Goal: Communication & Community: Answer question/provide support

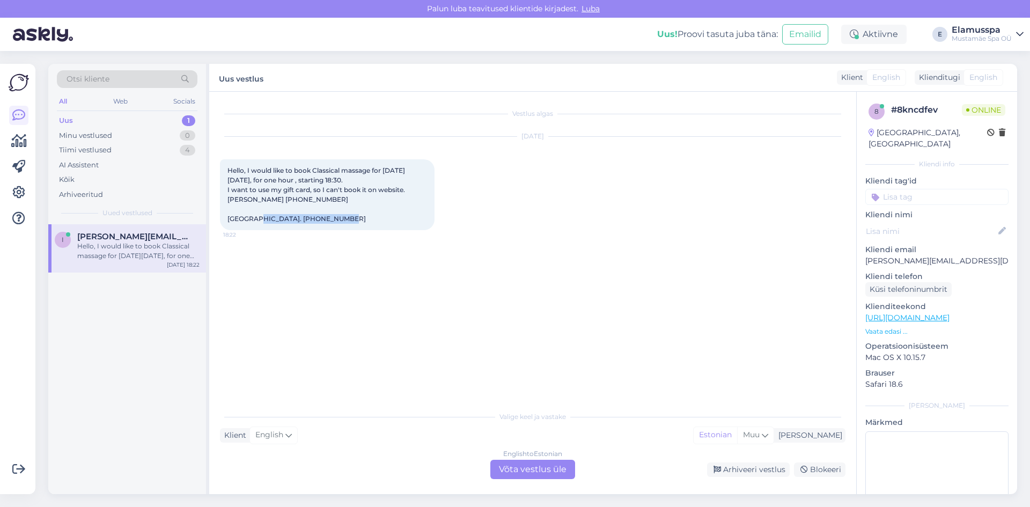
drag, startPoint x: 225, startPoint y: 217, endPoint x: 299, endPoint y: 222, distance: 74.2
click at [299, 222] on div "Hello, I would like to book Classical massage for [DATE][DATE], for one hour , …" at bounding box center [327, 194] width 215 height 71
copy span "[PERSON_NAME]. [PHONE_NUMBER]"
click at [554, 473] on div "English to Estonian Võta vestlus üle" at bounding box center [532, 469] width 85 height 19
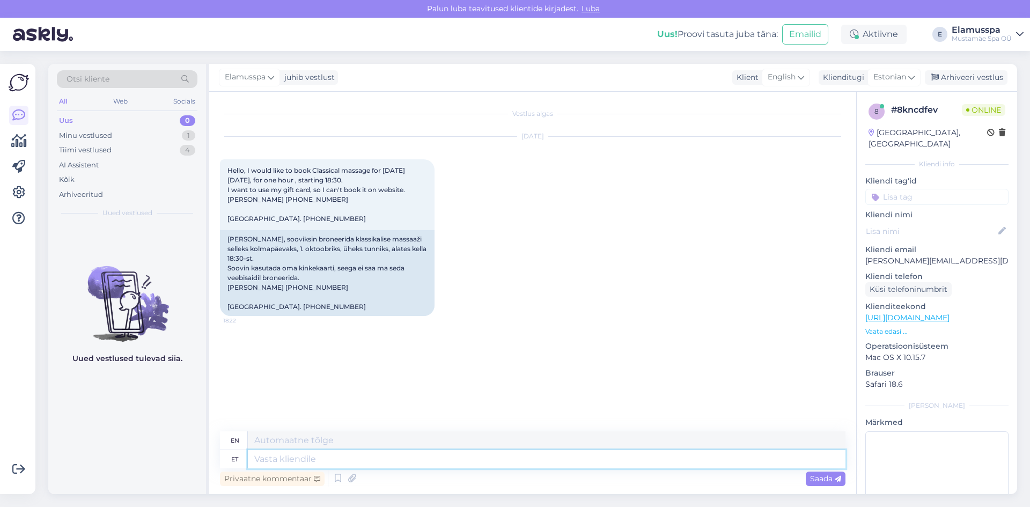
click at [547, 467] on textarea at bounding box center [547, 459] width 598 height 18
type textarea "Tere!"
type textarea "Hello!"
type textarea "Tere! Panime t"
type textarea "Hello! We put"
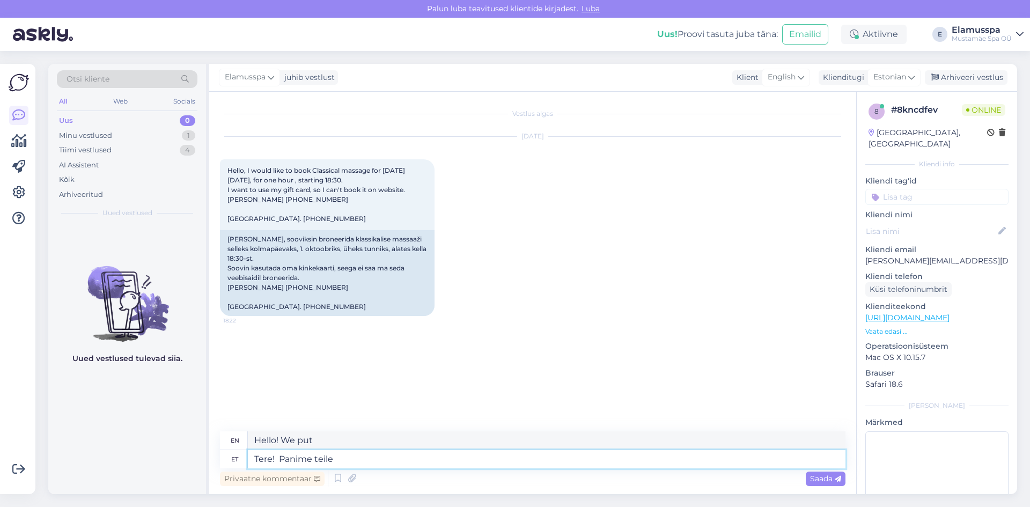
type textarea "Tere! Panime teile a"
type textarea "Hello! We have put you"
type textarea "Tere! Panime teile aja"
type textarea "Hello! We made an appointment for you."
type textarea "Tere! Panime teile [PERSON_NAME]."
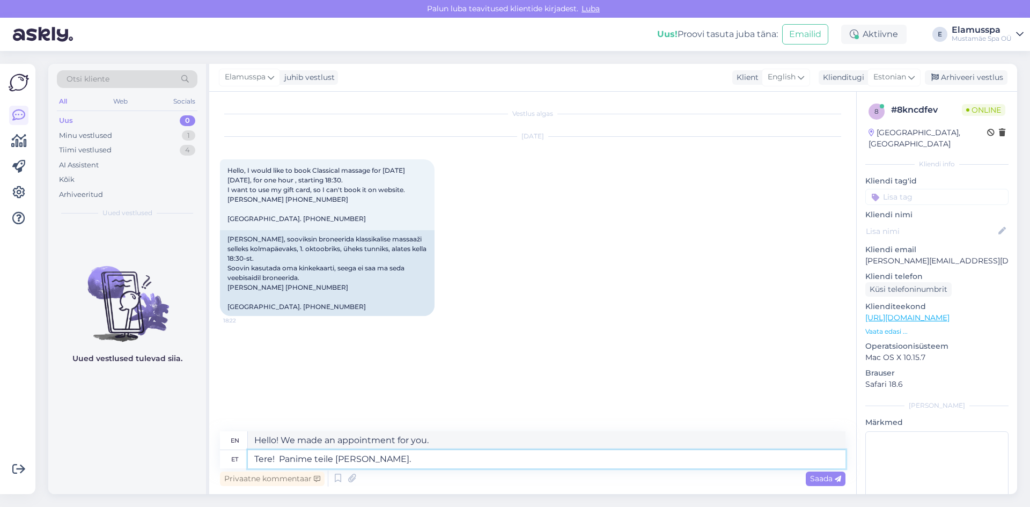
type textarea "Hello! We have made an appointment for you."
type textarea "Tere! Panime teile [PERSON_NAME]. 01.10"
type textarea "Hello! We have booked an appointment for you. 01.10"
type textarea "Tere! Panime teile [PERSON_NAME]. [DATE][PERSON_NAME] 1"
type textarea "Hello! We have booked an appointment for you. 01.10 at"
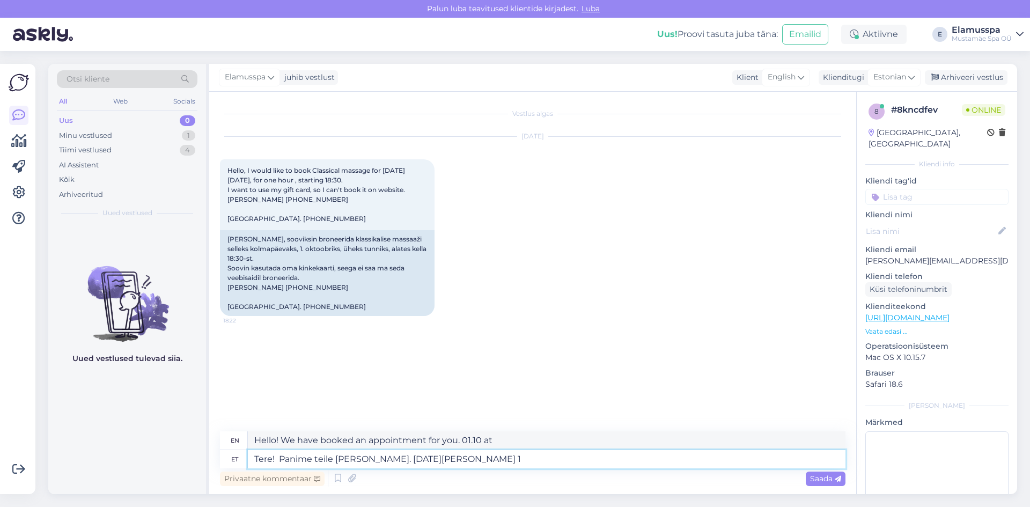
type textarea "Tere! Panime teile [PERSON_NAME]. [DATE][PERSON_NAME] 18"
type textarea "Hello! We have booked an appointment for you. 01.10 at 1"
type textarea "Tere! Panime teile [PERSON_NAME]. [DATE][PERSON_NAME] 18:"
type textarea "Hello! We have booked an appointment for you. 01.10 at 18"
type textarea "Tere! Panime teile [PERSON_NAME]. [DATE][PERSON_NAME] 18:30 ja"
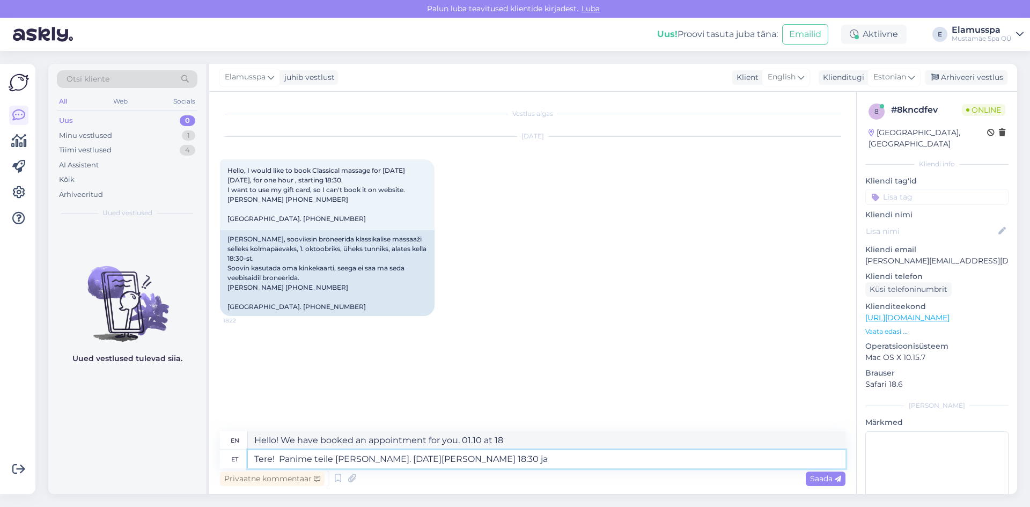
type textarea "Hello! We have booked an appointment for you. 01.10 at 18:30"
type textarea "Tere! Panime teile [PERSON_NAME]. [DATE][PERSON_NAME] 18:30 ja"
type textarea "Hello! We have booked an appointment for you. 01.10 at 18:30 and"
type textarea "Tere! Panime teile [PERSON_NAME]. [DATE][PERSON_NAME] 18:30 ja tund k"
type textarea "Hello! We have booked an appointment for you. 01.10 at 18:30 and an hour"
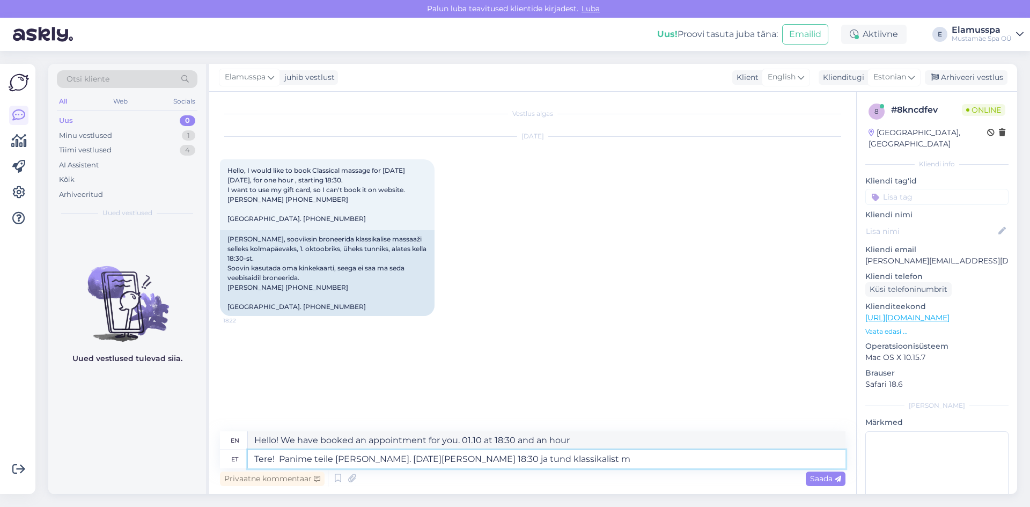
type textarea "Tere! Panime teile [PERSON_NAME]. [DATE][PERSON_NAME] 18:30 ja tund klassikalis…"
type textarea "Hello! We have booked an appointment for you. 01.10 at 18:30 and an hour of cla…"
type textarea "Tere! Panime teile [PERSON_NAME]. [DATE][PERSON_NAME] 18:30 ja tund klassikalis…"
type textarea "Hello! We have booked an appointment for you. 01.10 at 18:30 and an hour of cla…"
type textarea "Tere! Panime teile [PERSON_NAME]. [DATE][PERSON_NAME] 18:30 ja tund klassikalis…"
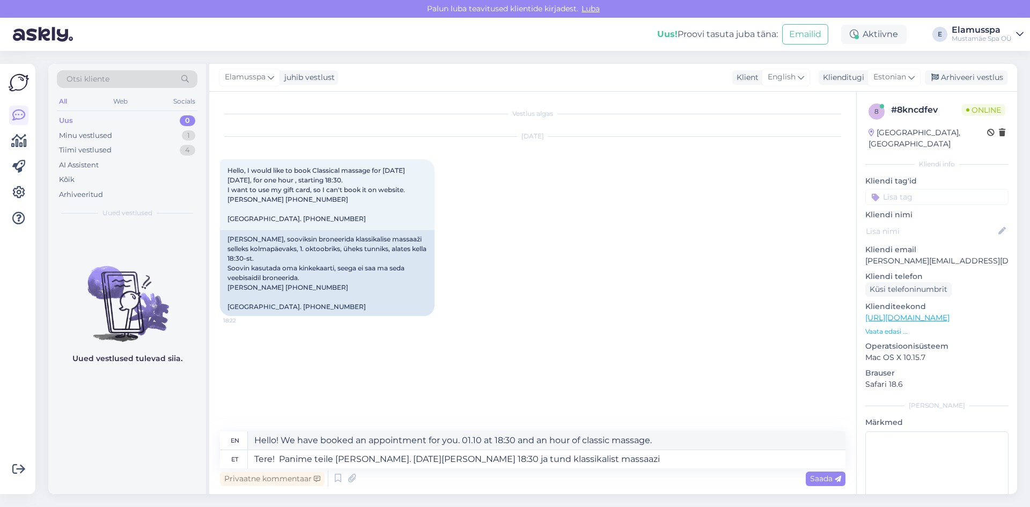
click at [516, 338] on div "Vestlus algas [DATE] Hello, I would like to book Classical massage for [DATE][D…" at bounding box center [537, 261] width 635 height 319
click at [836, 474] on span "Saada" at bounding box center [825, 479] width 31 height 10
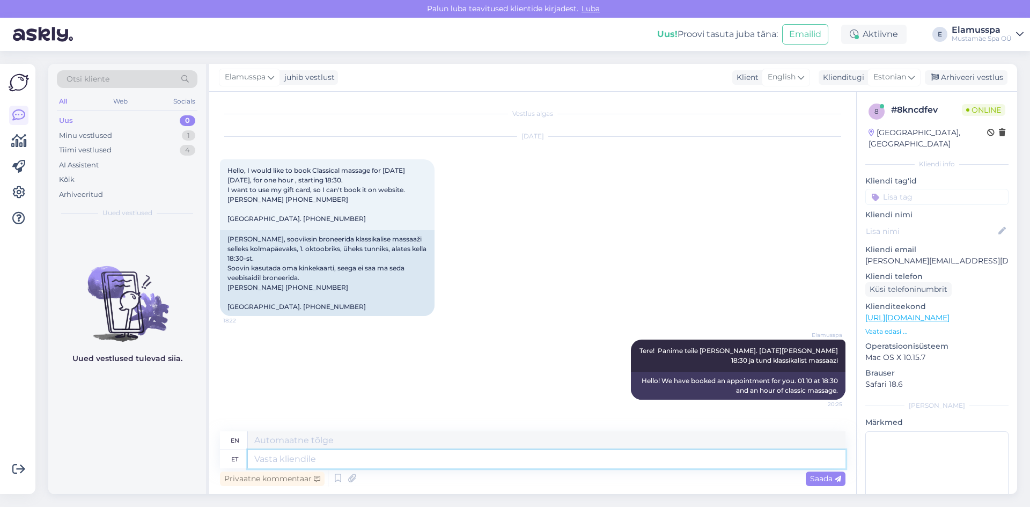
click at [371, 461] on textarea at bounding box center [547, 459] width 598 height 18
type textarea "Kinkekaarti bs"
type textarea "Gift card"
type textarea "Kinkekaarti bsaa"
type textarea "Gift card available"
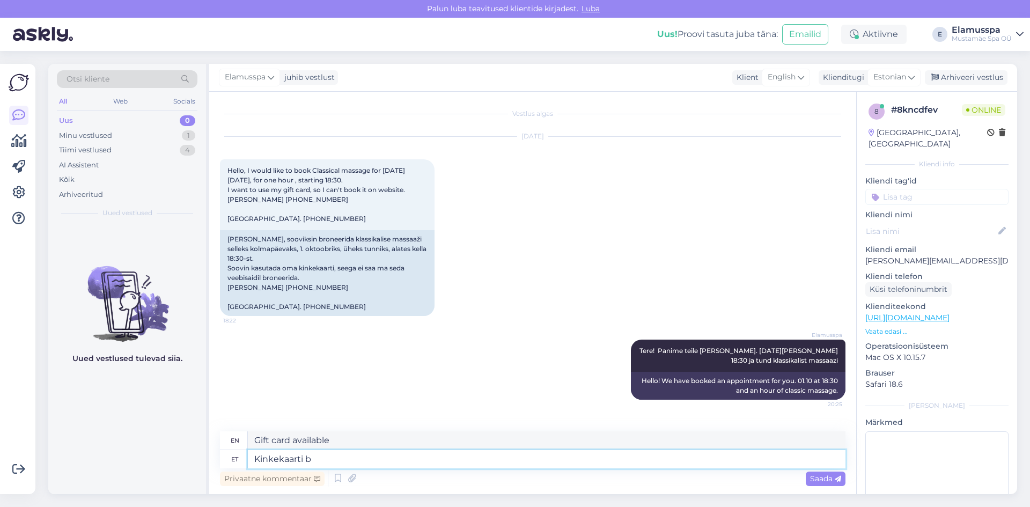
type textarea "Kinkekaarti"
type textarea "Gift card"
type textarea "Kinkekaarti saate"
type textarea "You can receive a gift card"
type textarea "Kinkekaarti saate kasutadakoha p"
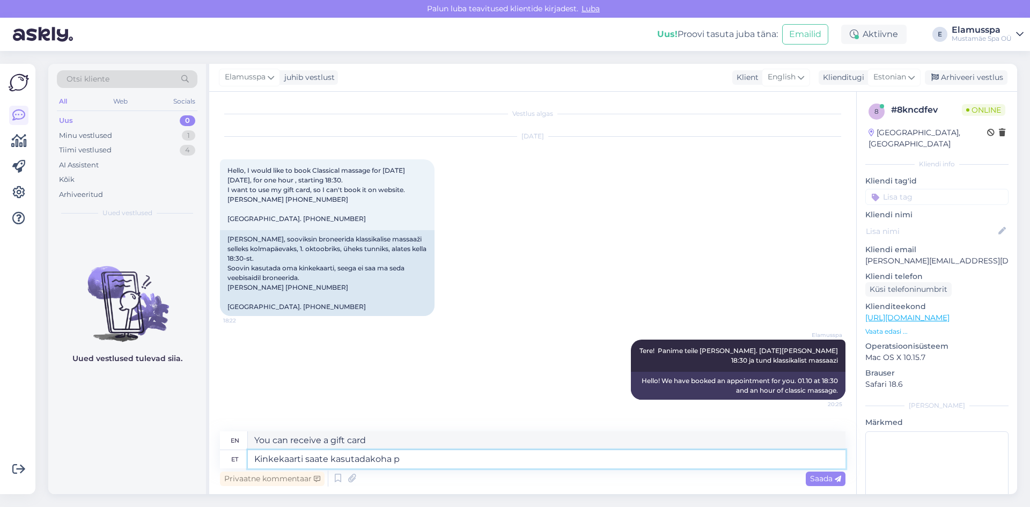
type textarea "You can use the gift card anywhere"
type textarea "Kinkekaarti saate kasutadakoha pel"
type textarea "You can use the gift card at the place"
type textarea "Kinkekaarti saate kasutadakoha pel :)"
type textarea "You can use the gift card on the spot :)"
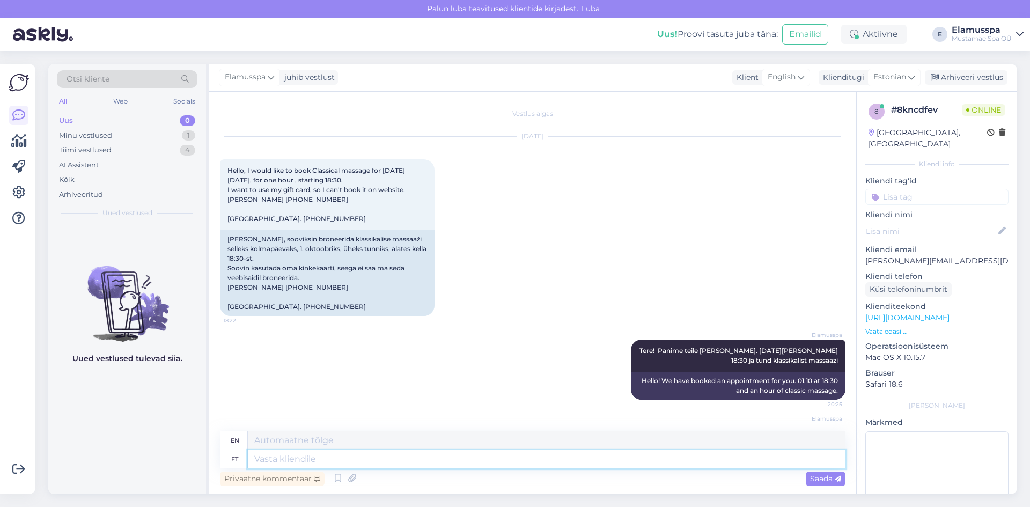
scroll to position [54, 0]
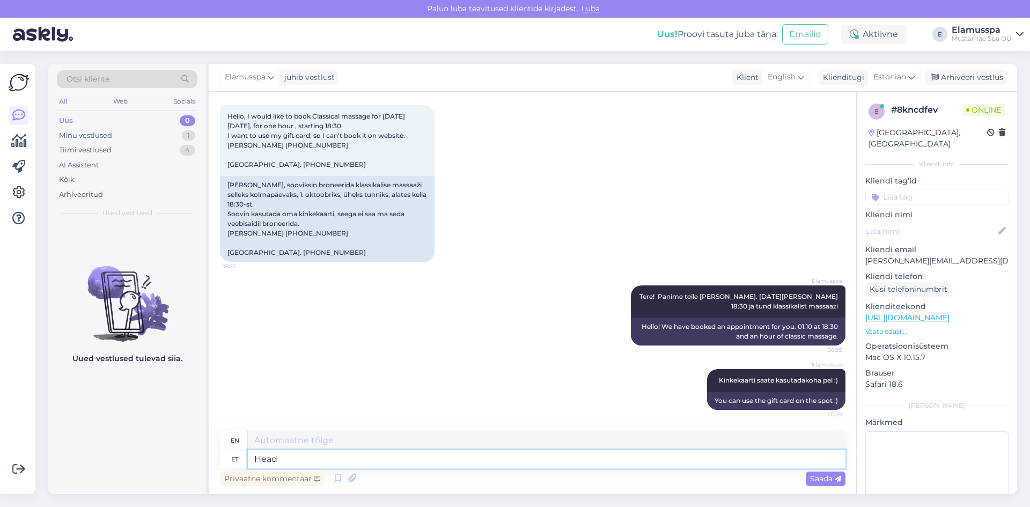
type textarea "Head"
type textarea "Good"
type textarea "Head õhtut"
type textarea "Good evening"
type textarea "Head õhtut jätku t"
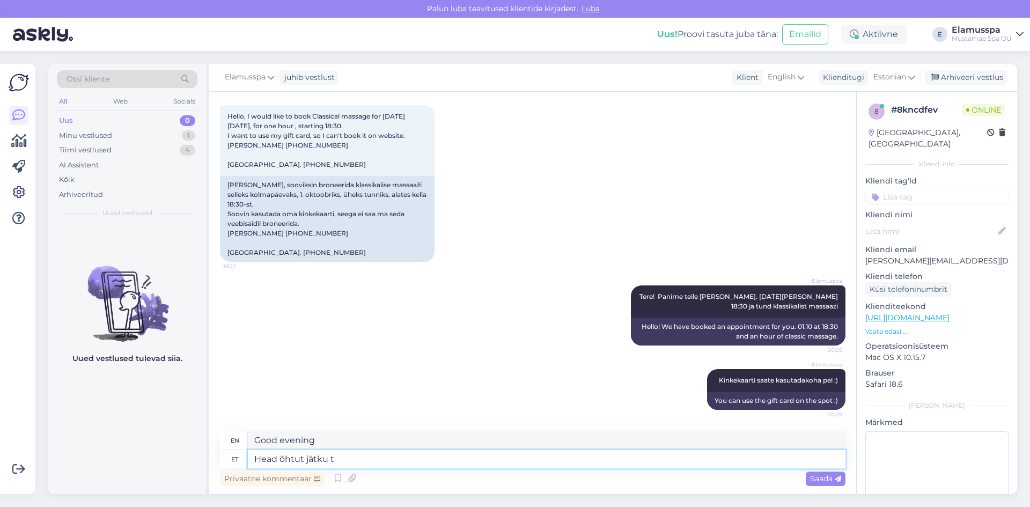
type textarea "Good evening everyone."
type textarea "Head õhtut jätku teile,"
type textarea "Good evening to you all,"
type textarea "Head õhtut jätku teile, ootame t"
type textarea "Good evening to you all, we are waiting for you."
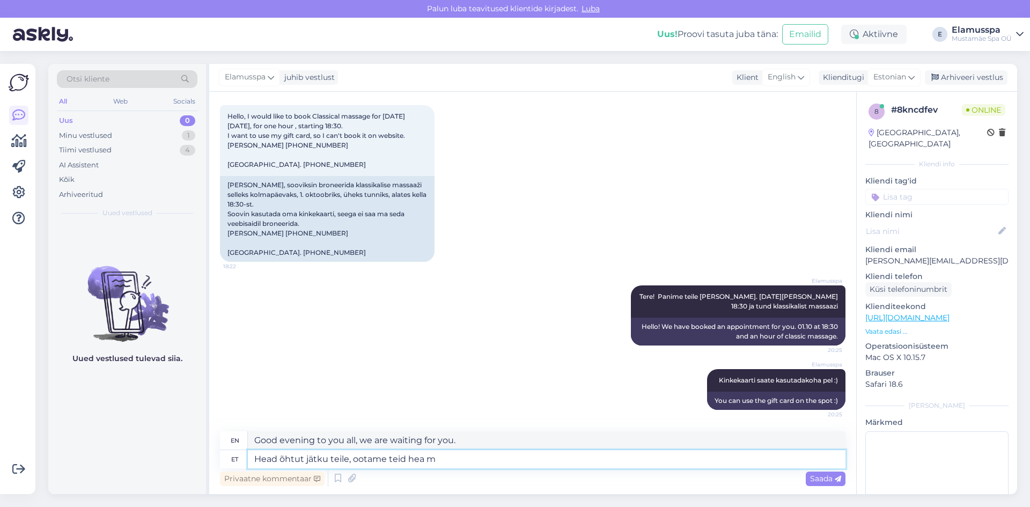
type textarea "Head õhtut jätku teile, ootame teid hea me"
type textarea "Good evening to you all, we look forward to seeing you."
type textarea "Head õhtut jätku teile, ootame teid hea meelega !"
type textarea "Good evening to you all, we look forward to seeing you!"
click at [317, 459] on textarea "Head õhtut jätku teile, ootame teid hea meelega !" at bounding box center [547, 459] width 598 height 18
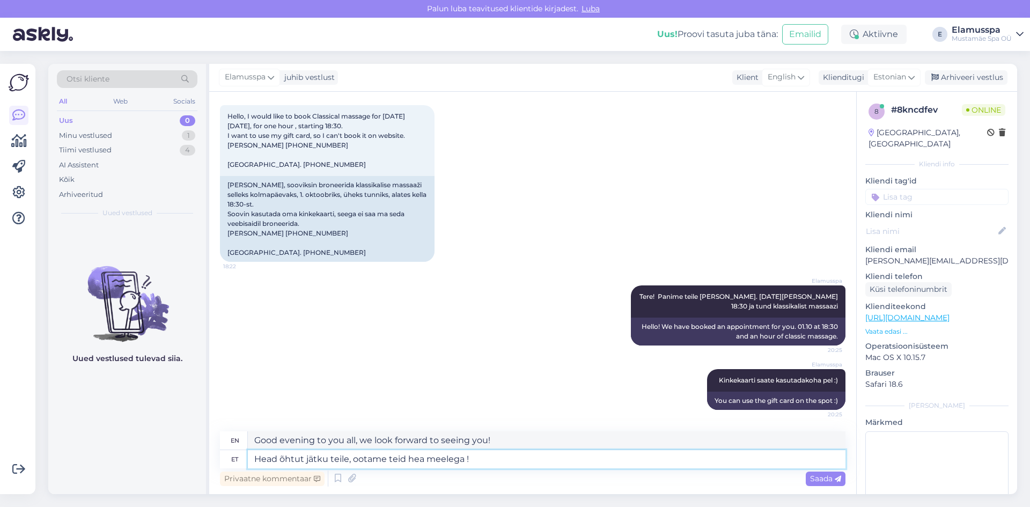
click at [317, 459] on textarea "Head õhtut jätku teile, ootame teid hea meelega !" at bounding box center [547, 459] width 598 height 18
type textarea "Head õhtut teile, ootame teid hea meelega !"
type textarea "Good evening to you, we look forward to seeing you!"
type textarea "Head õhtut teile, ootame teid hea meelega !"
click at [837, 473] on div "Saada" at bounding box center [826, 479] width 40 height 14
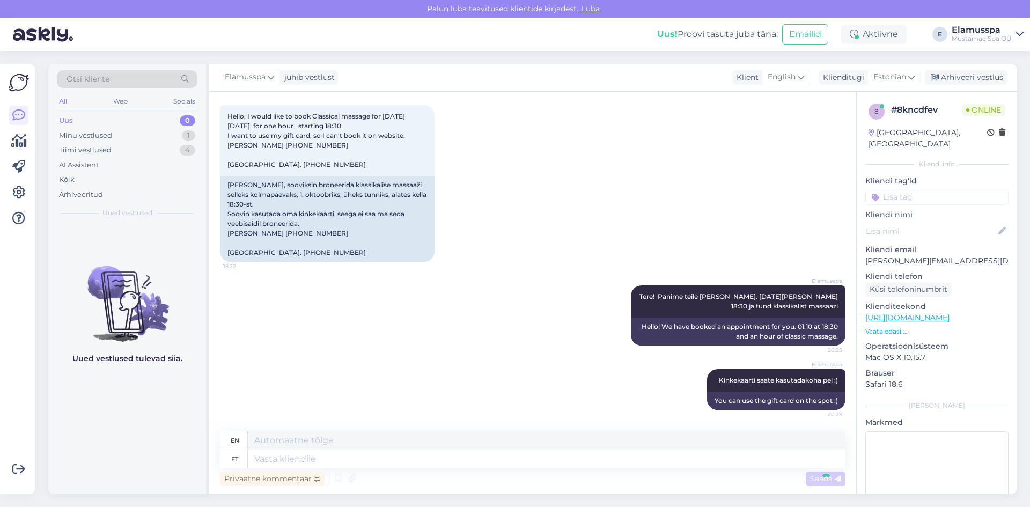
scroll to position [119, 0]
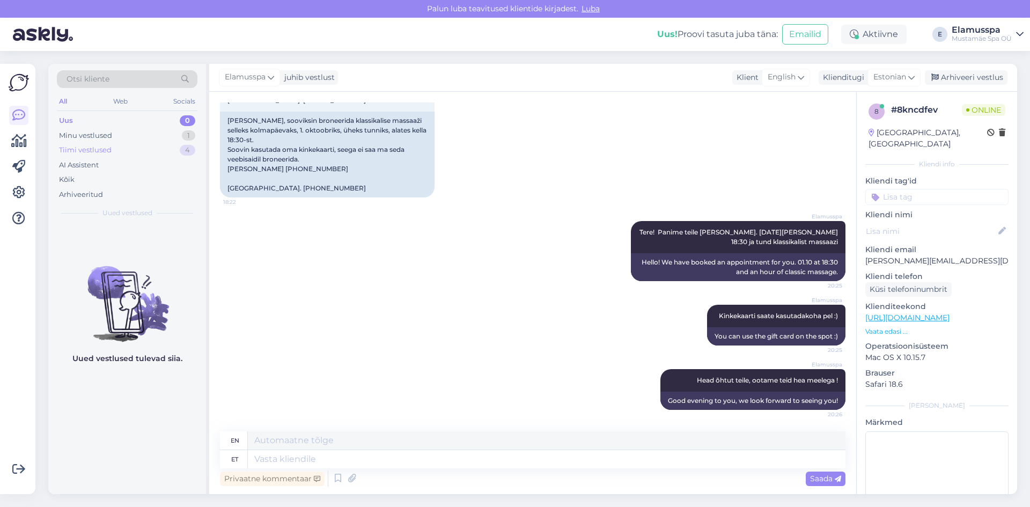
click at [159, 143] on div "Tiimi vestlused 4" at bounding box center [127, 150] width 141 height 15
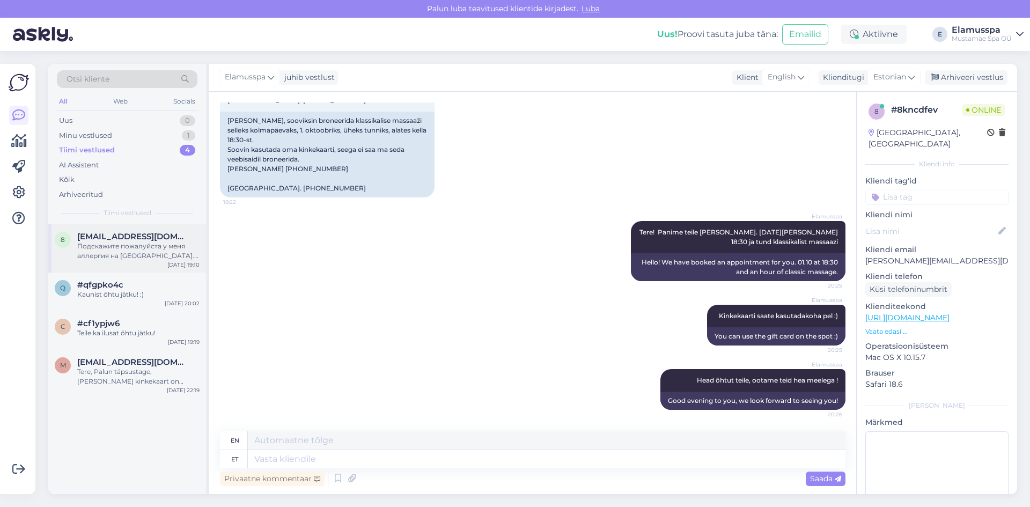
click at [160, 240] on span "[EMAIL_ADDRESS][DOMAIN_NAME]" at bounding box center [133, 237] width 112 height 10
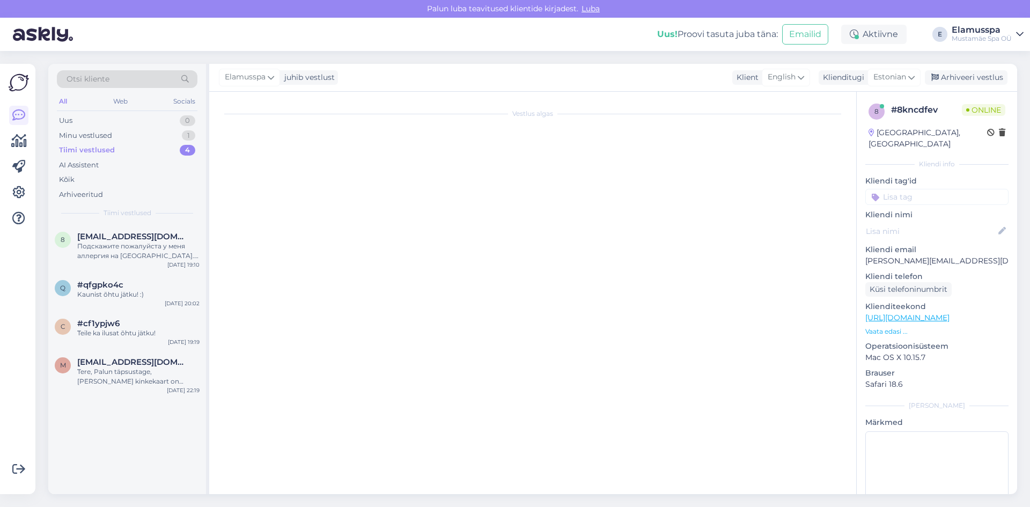
scroll to position [0, 0]
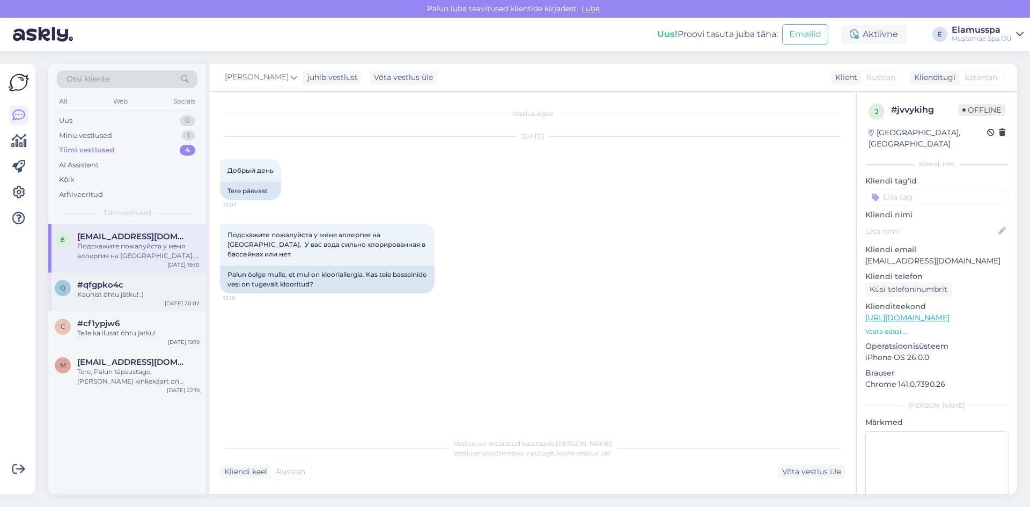
click at [152, 306] on div "q #qfgpko4c Kaunist õhtu jätku! :) [DATE] 20:02" at bounding box center [127, 292] width 158 height 39
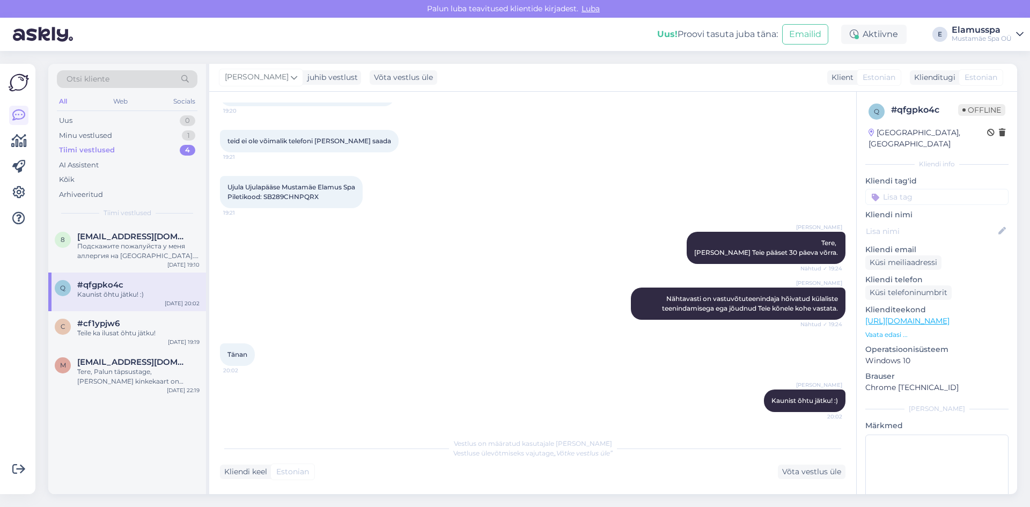
scroll to position [77, 0]
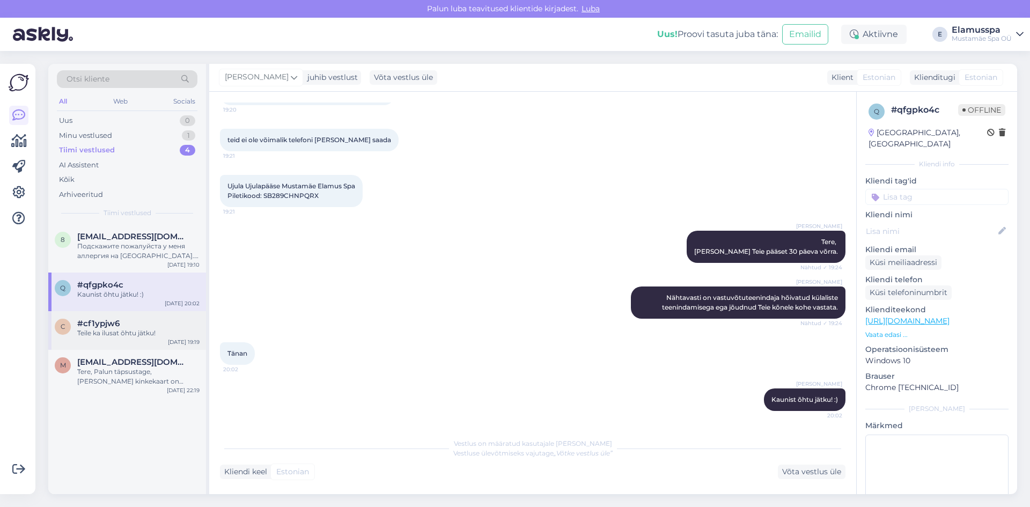
click at [149, 342] on div "c #cf1ypjw6 Teile ka ilusat õhtu jätku! [DATE] 19:19" at bounding box center [127, 330] width 158 height 39
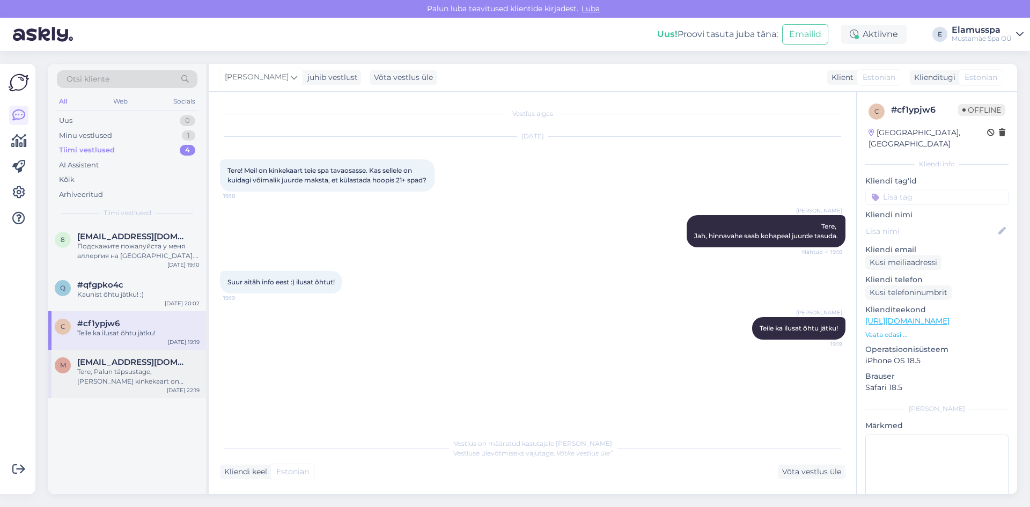
click at [139, 379] on div "Tere, Palun täpsustage, [PERSON_NAME] kinkekaart on ostetud. Võimalusel saatke …" at bounding box center [138, 376] width 122 height 19
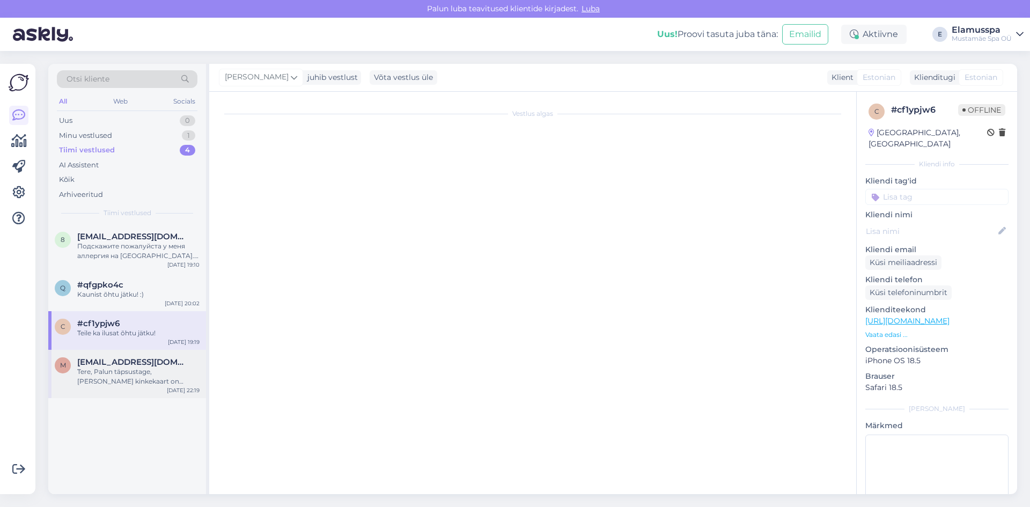
scroll to position [50, 0]
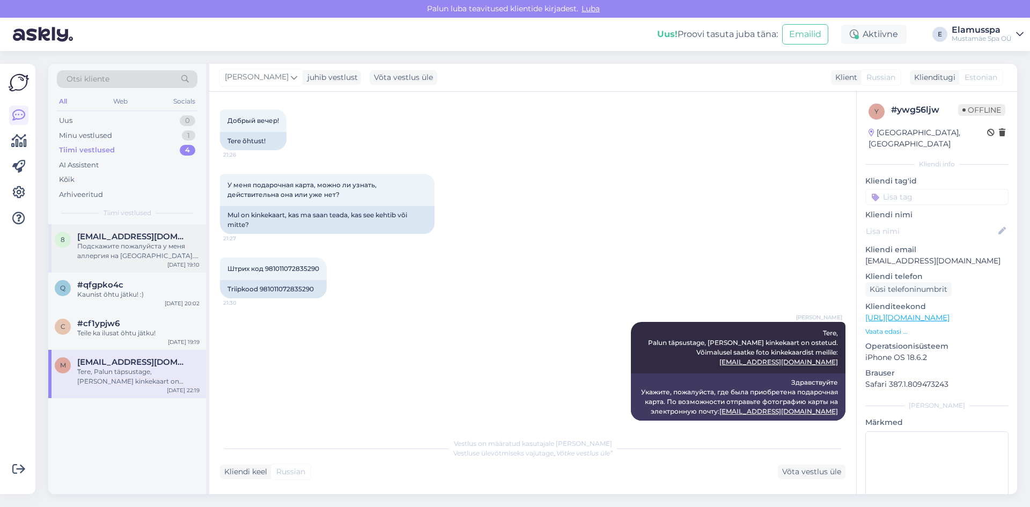
click at [136, 268] on div "8 [EMAIL_ADDRESS][DOMAIN_NAME] Подскажите пожалуйста у меня аллергия на хлорку.…" at bounding box center [127, 248] width 158 height 48
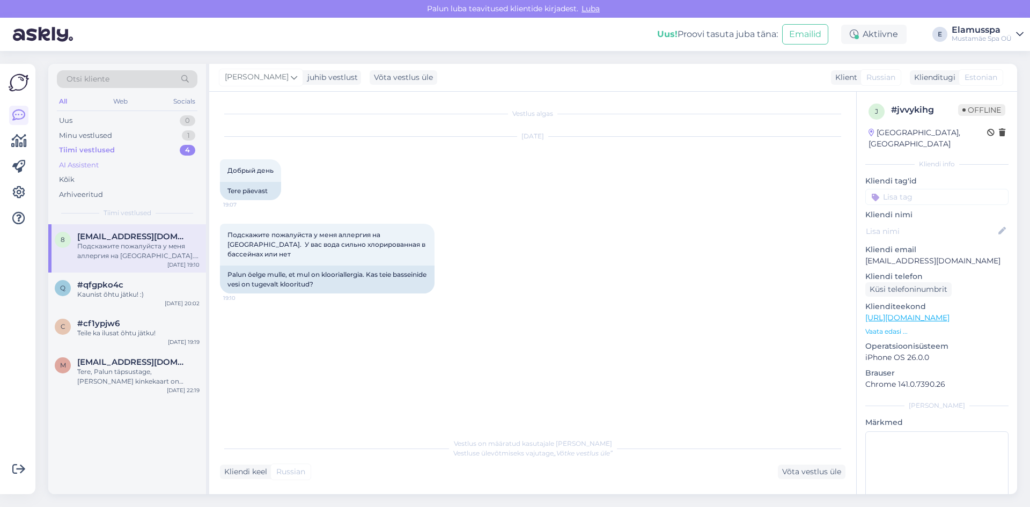
click at [143, 163] on div "AI Assistent" at bounding box center [127, 165] width 141 height 15
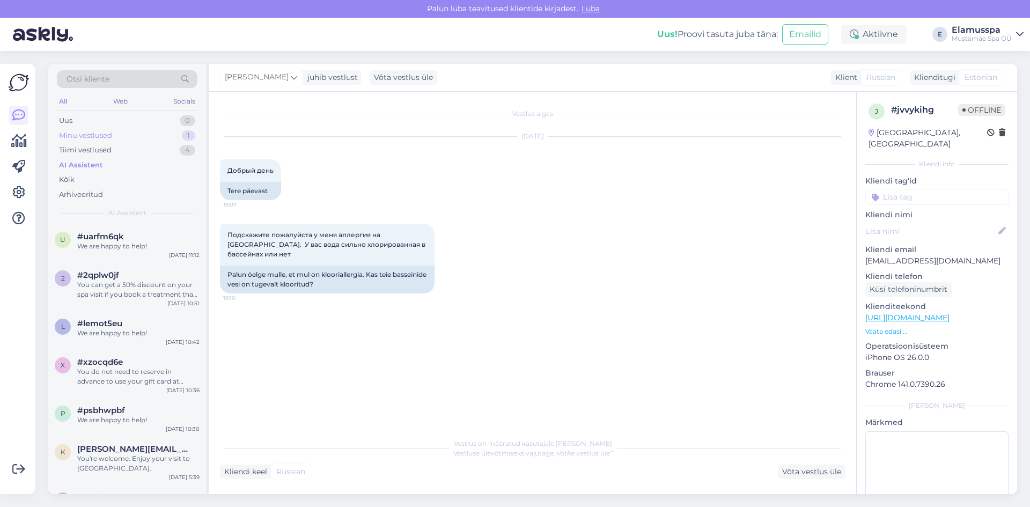
click at [143, 140] on div "Minu vestlused 1" at bounding box center [127, 135] width 141 height 15
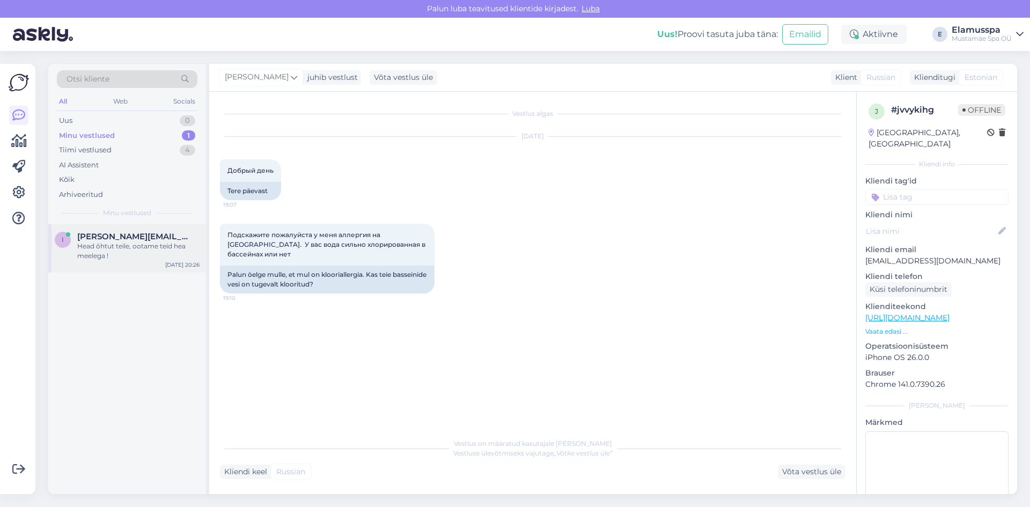
click at [117, 262] on div "i [PERSON_NAME][EMAIL_ADDRESS][DOMAIN_NAME] Head õhtut teile, ootame teid hea m…" at bounding box center [127, 248] width 158 height 48
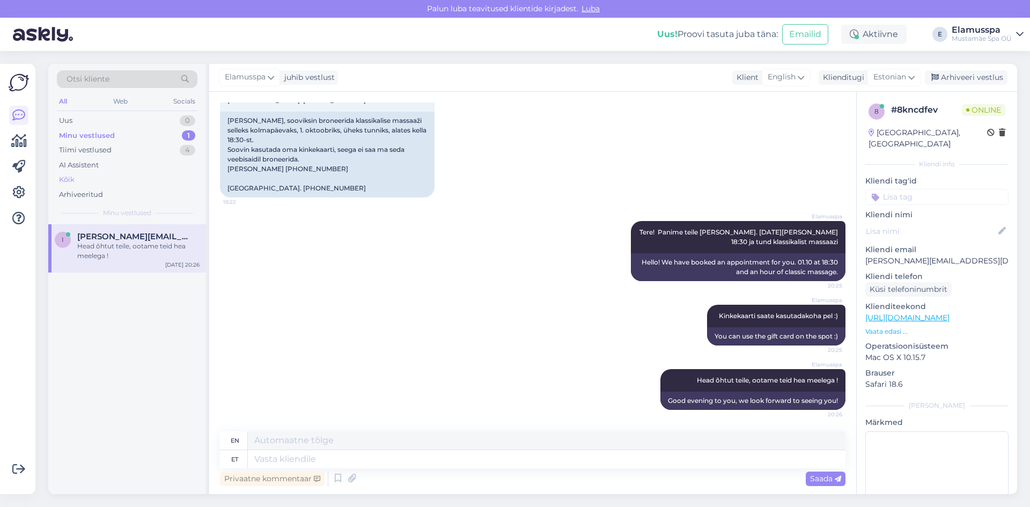
click at [101, 182] on div "Kõik" at bounding box center [127, 179] width 141 height 15
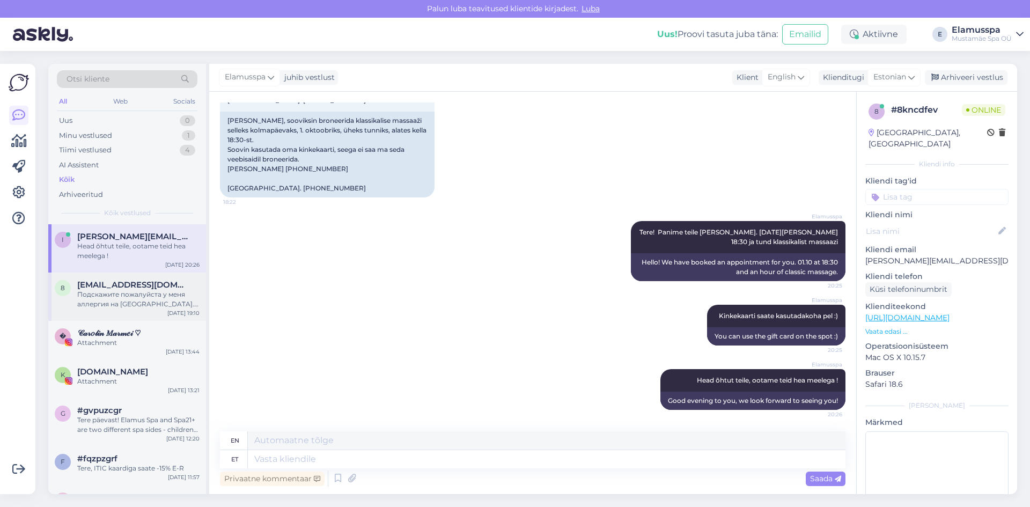
click at [158, 287] on span "[EMAIL_ADDRESS][DOMAIN_NAME]" at bounding box center [133, 285] width 112 height 10
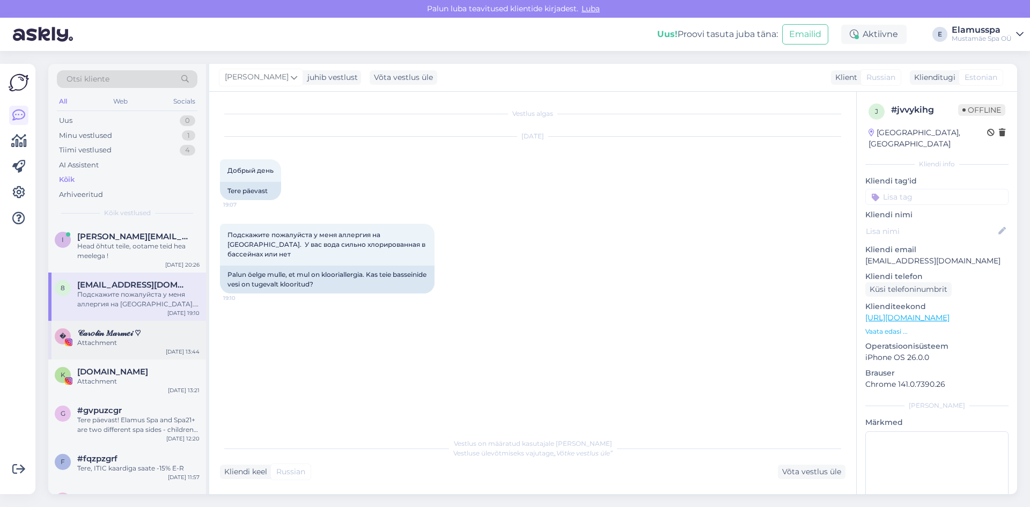
click at [142, 343] on div "Attachment" at bounding box center [138, 343] width 122 height 10
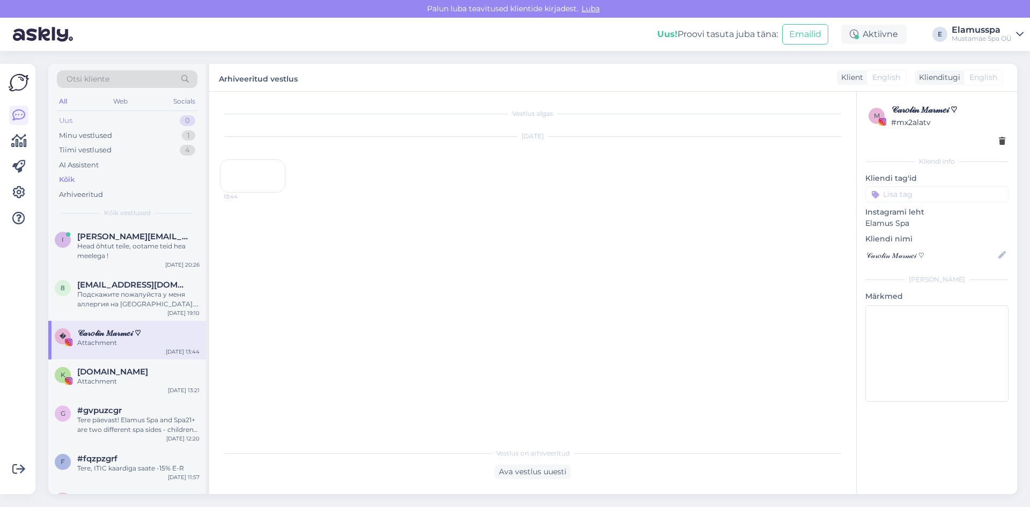
click at [126, 117] on div "Uus 0" at bounding box center [127, 120] width 141 height 15
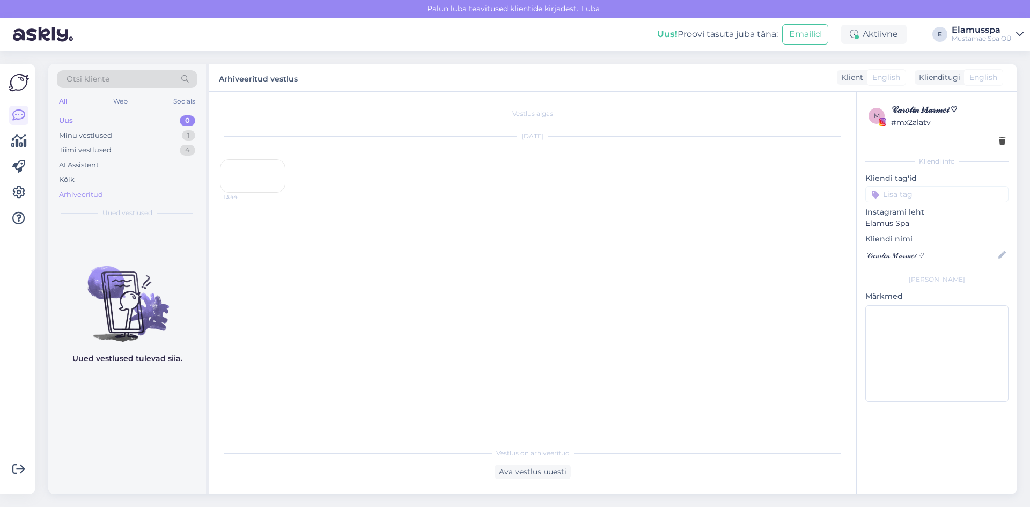
click at [143, 189] on div "Arhiveeritud" at bounding box center [127, 194] width 141 height 15
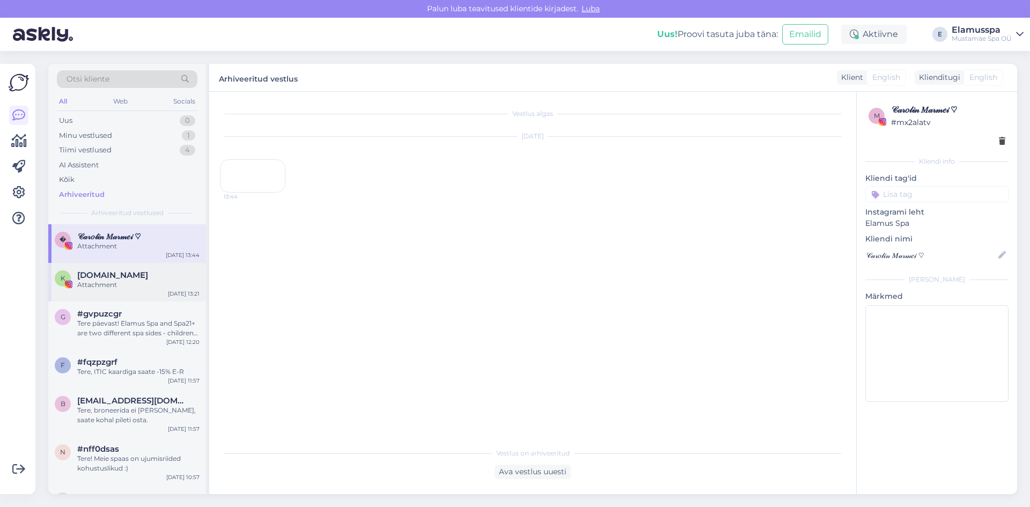
click at [154, 293] on div "K [DOMAIN_NAME] Attachment [DATE] 13:21" at bounding box center [127, 282] width 158 height 39
click at [140, 336] on div "Tere päevast! Elamus Spa and Spa21+ are two different spa sides - children belo…" at bounding box center [138, 328] width 122 height 19
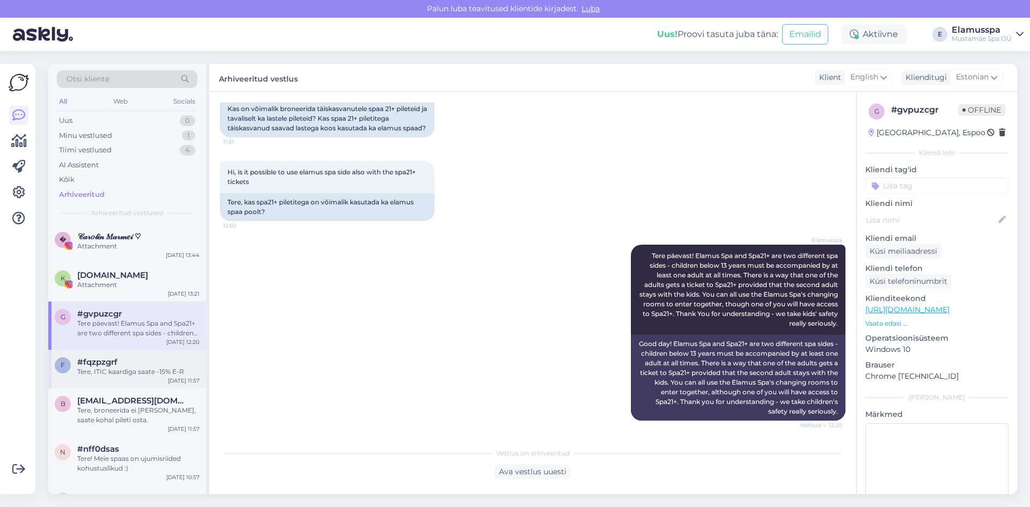
click at [134, 385] on div "f #fqzpzgrf Tere, ITIC kaardiga saate -15% E-R [DATE] 11:57" at bounding box center [127, 369] width 158 height 39
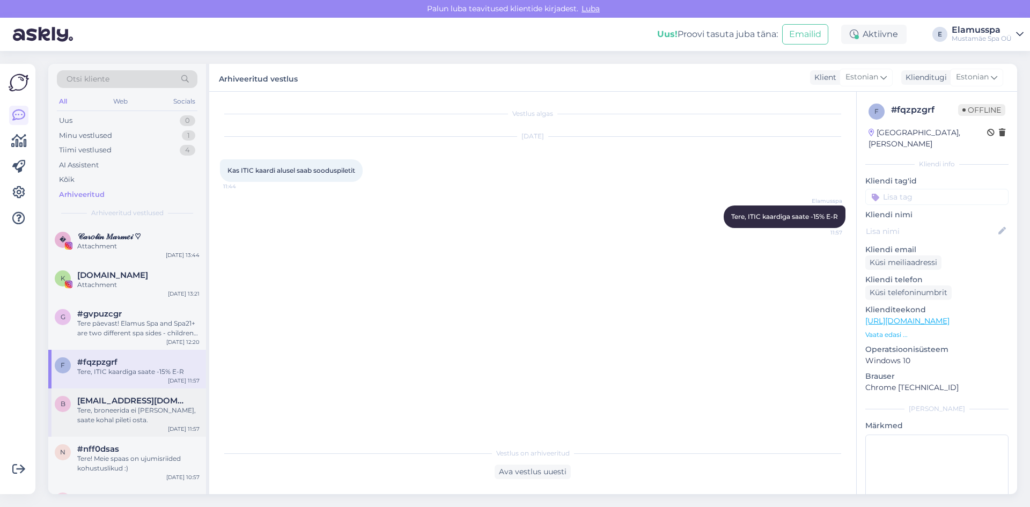
click at [139, 403] on span "[EMAIL_ADDRESS][DOMAIN_NAME]" at bounding box center [133, 401] width 112 height 10
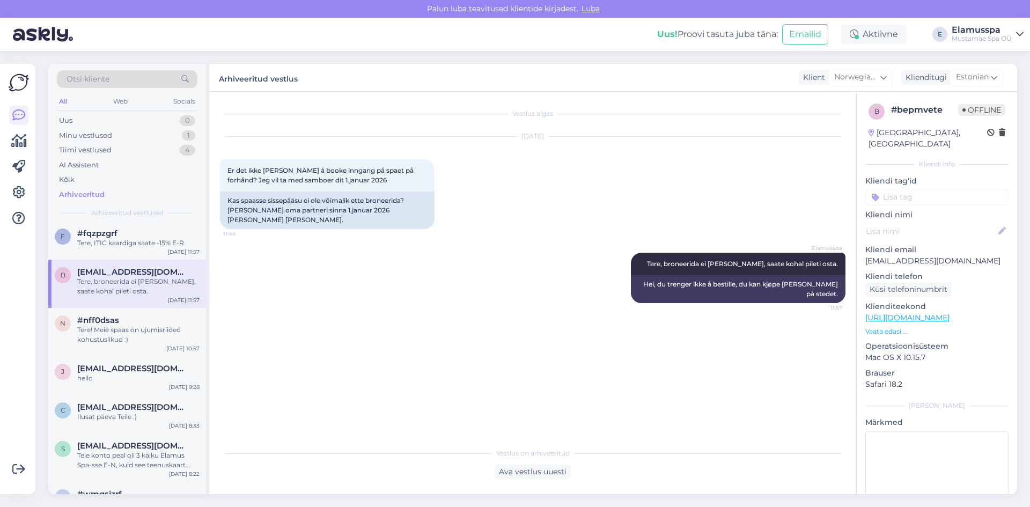
scroll to position [161, 0]
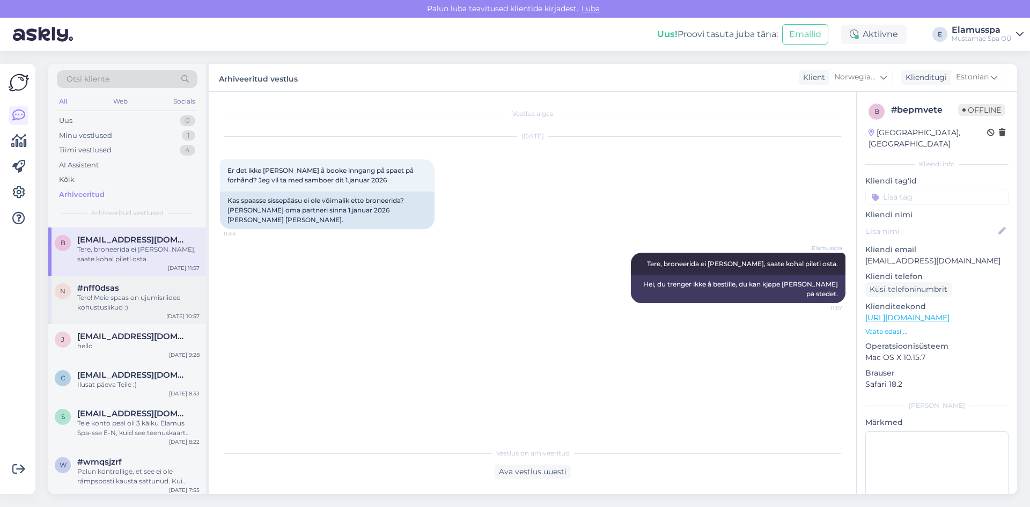
click at [144, 282] on div "n #nff0dsas Tere! Meie spaas on ujumisriided kohustuslikud :) [DATE] 10:57" at bounding box center [127, 300] width 158 height 48
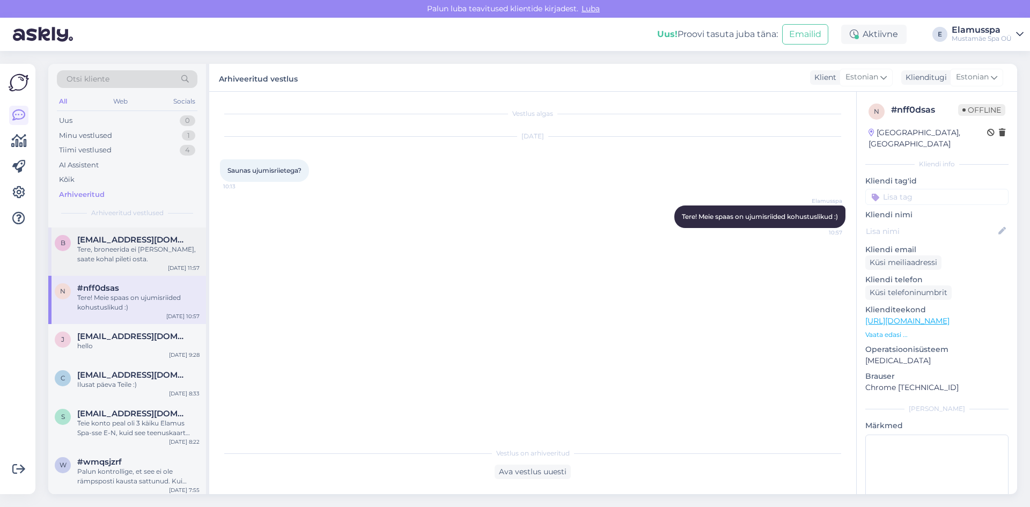
click at [157, 235] on span "[EMAIL_ADDRESS][DOMAIN_NAME]" at bounding box center [133, 240] width 112 height 10
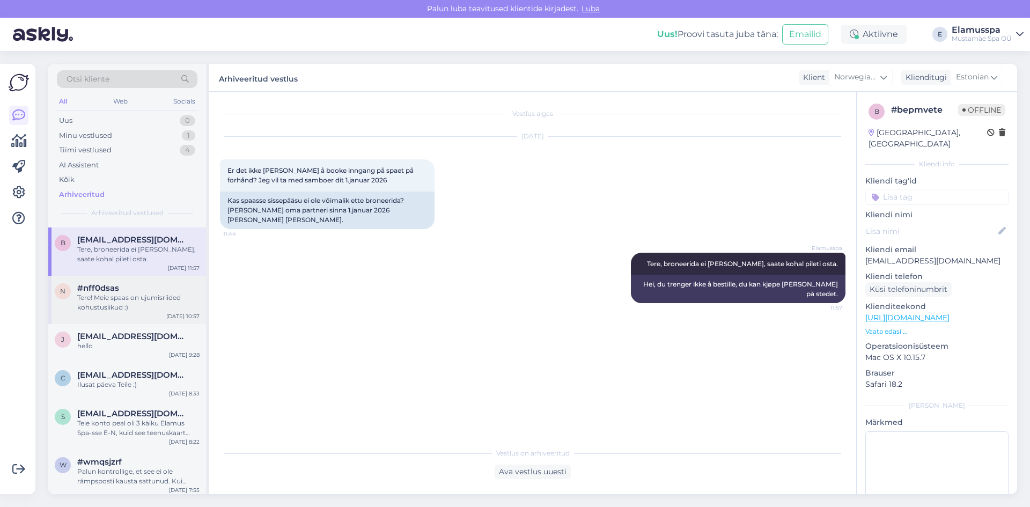
click at [149, 298] on div "Tere! Meie spaas on ujumisriided kohustuslikud :)" at bounding box center [138, 302] width 122 height 19
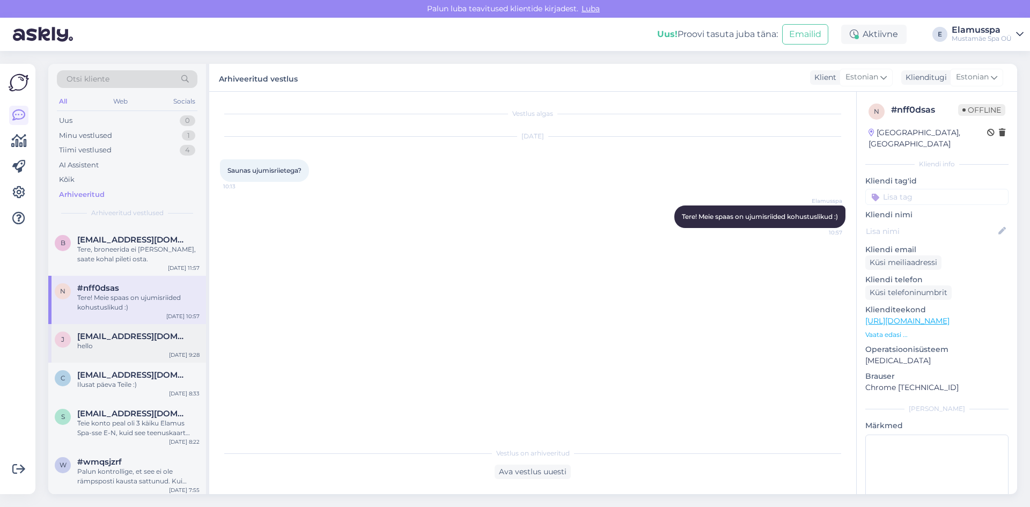
click at [147, 331] on div "j [EMAIL_ADDRESS][DOMAIN_NAME] hello [DATE] 9:28" at bounding box center [127, 343] width 158 height 39
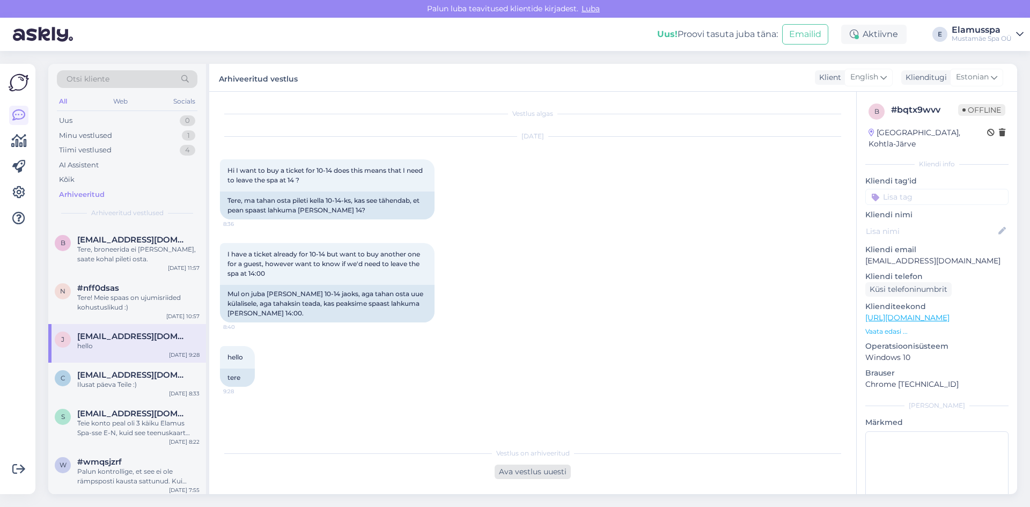
click at [546, 475] on div "Ava vestlus uuesti" at bounding box center [533, 472] width 76 height 14
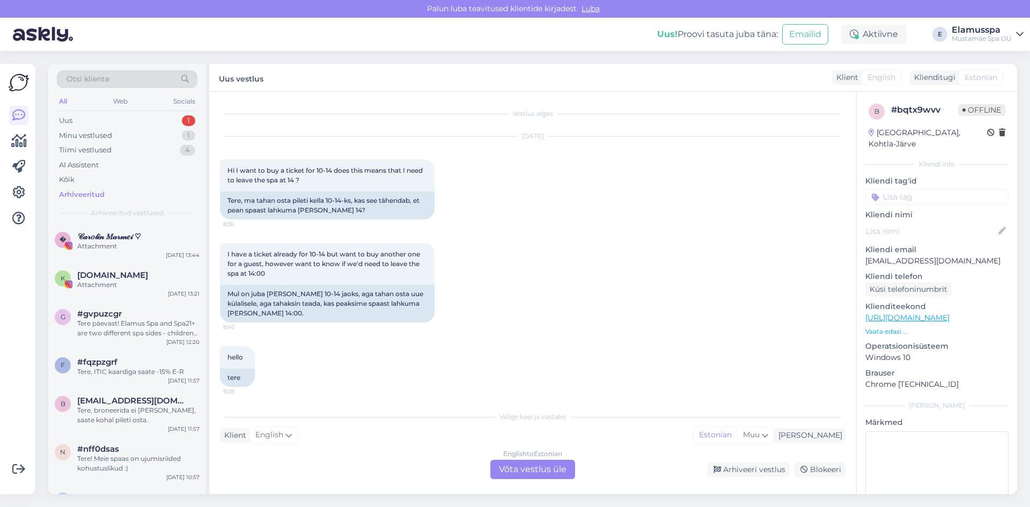
click at [541, 462] on div "English to Estonian Võta vestlus üle" at bounding box center [532, 469] width 85 height 19
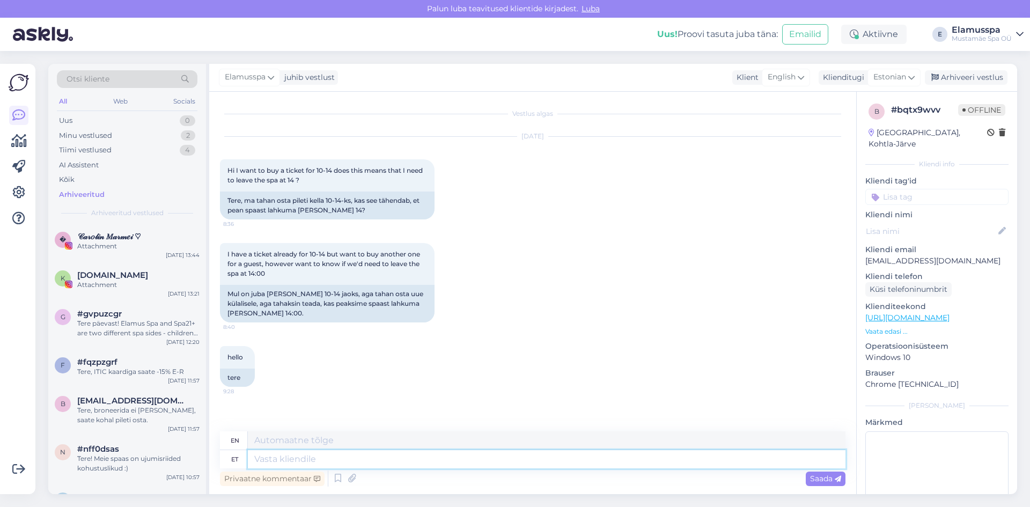
click at [406, 465] on textarea at bounding box center [547, 459] width 598 height 18
type textarea "Tere!"
type textarea "Hello!"
type textarea "Tere! 10-14"
type textarea "Hello! 10-14"
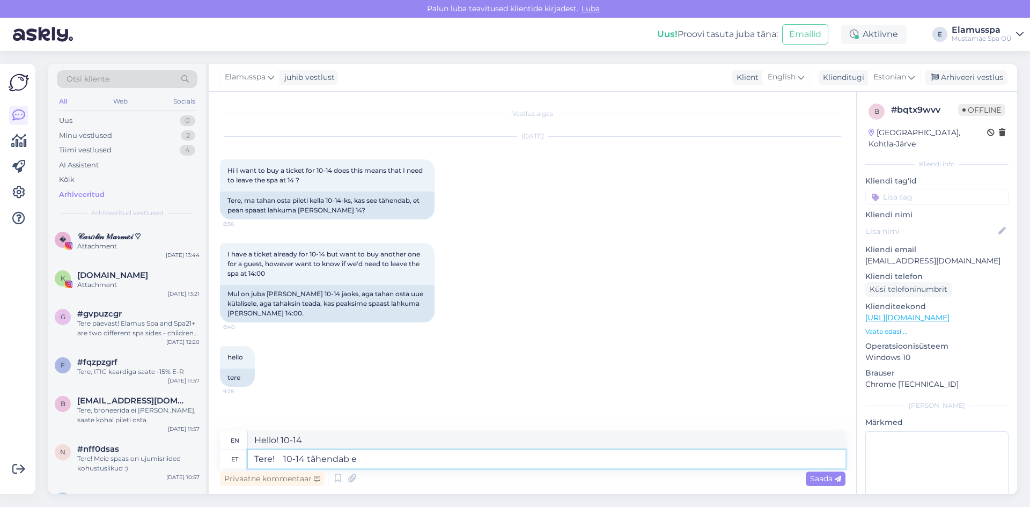
type textarea "Tere! 10-14 tähendab et"
type textarea "Hello! 10-14 means"
type textarea "Tere! 10-14 tähendab et"
type textarea "Hello! 10-14 means that"
type textarea "Tere! 10-14 tähendab et pe"
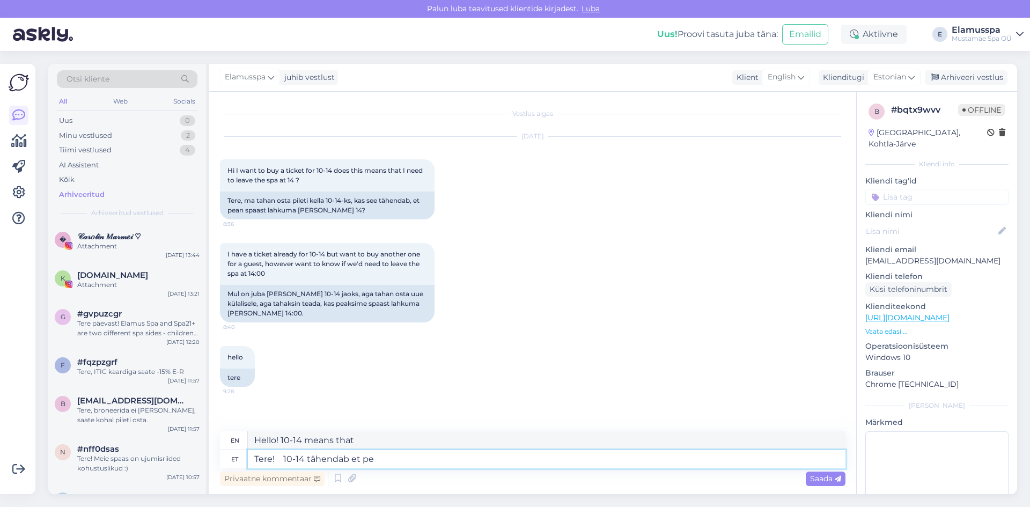
type textarea "Hello! 10-14 means [DATE]"
type textarea "Tere! 10-14 tähendab et [PERSON_NAME]"
type textarea "Hello! 10-14 means you have to"
type textarea "Tere! 10-14 tähendab et peate [PERSON_NAME]"
type textarea "Hello! 10-14 means you need this"
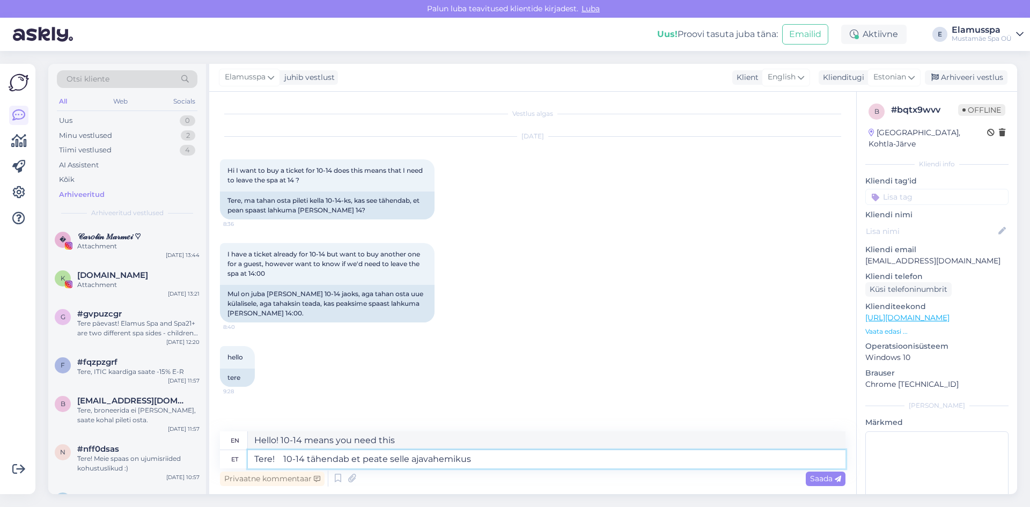
type textarea "Tere! 10-14 tähendab et peate selle ajavahemikus"
type textarea "Hello! 10-14 means you need to be there during this time period"
type textarea "Tere! 10-14 tähendab et peate selle ajavahemikus sisenema spa"
type textarea "Hello! 10-14 means you must enter during this time period"
type textarea "Tere! 10-14 tähendab et peate selle ajavahemikus sisenema spaasse"
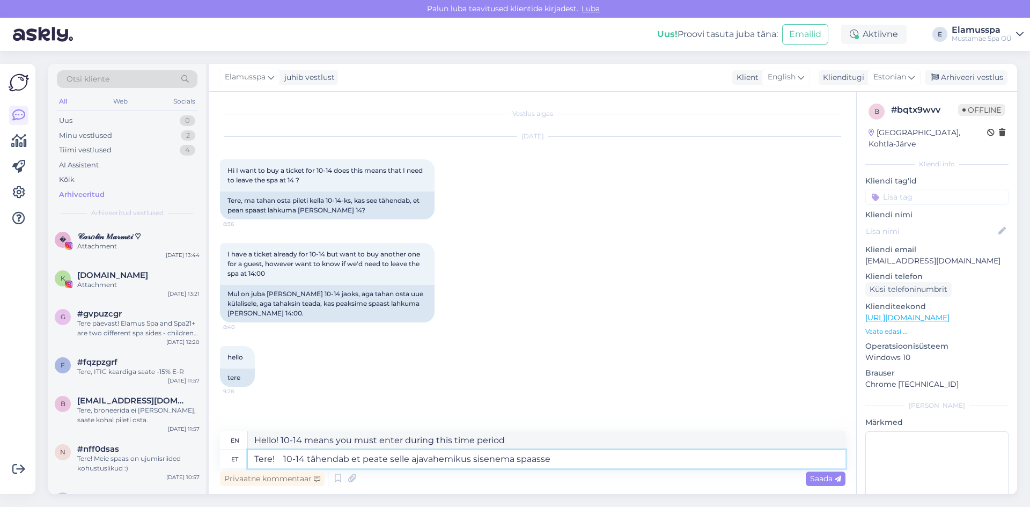
type textarea "Hello! 10-14 means you have to enter the spa during this time"
type textarea "Tere! 10-14 tähendab et peate selle ajavahemikus sisenema spaasse :)"
type textarea "Hello! 10-14 means you have to enter the spa during this time :)"
type textarea "Tere! 10-14 tähendab et peate selle ajavahemikus sisenema spaasse :) Olla"
type textarea "Hello! 10-14 means you have to enter the spa during this time :) Be"
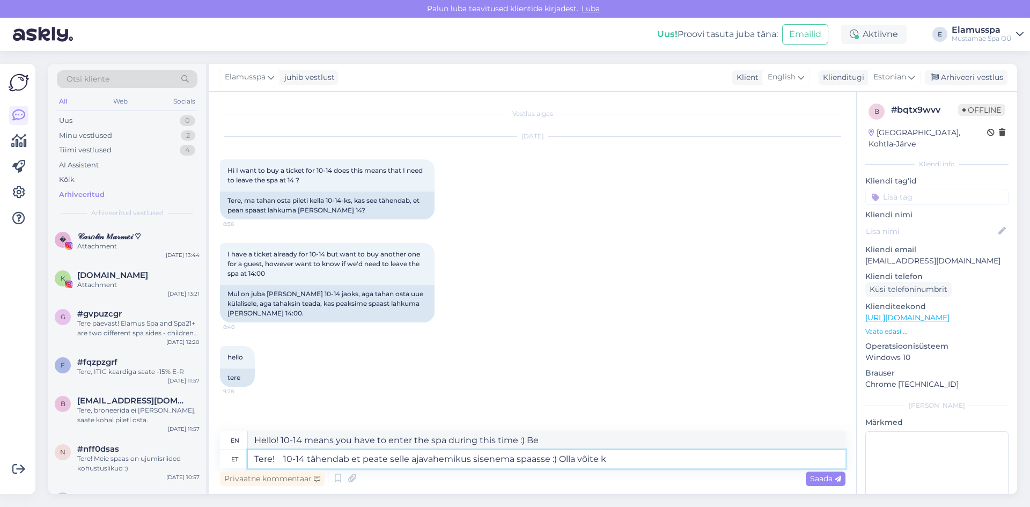
type textarea "Tere! 10-14 tähendab et peate selle ajavahemikus sisenema spaasse :) Olla võite…"
type textarea "Hello! 10-14 means you have to enter the spa during this time :) You can be"
type textarea "Tere! 10-14 tähendab et peate selle ajavahemikus sisenema spaasse :) Olla võite…"
type textarea "Hello! 10-14 means you have to enter the spa during this time :) You can even"
type textarea "Tere! 10-14 tähendab et peate selle ajavahemikus sisenema spaasse :) Olla võite…"
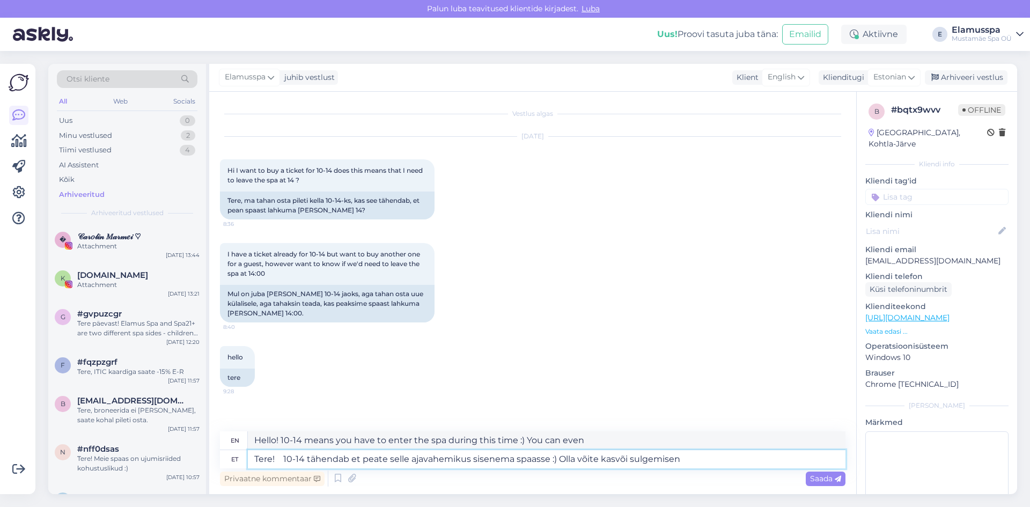
type textarea "Hello! 10-14 means you have to enter the spa during this time :) You can even b…"
type textarea "Tere! 10-14 tähendab et peate selle ajavahemikus sisenema spaasse :) Olla võite…"
type textarea "Hello! 10-14 means you have to enter the spa during this time :) You can even s…"
type textarea "Tere! 10-14 tähendab et peate selle ajavahemikus sisenema spaasse :) Olla võite…"
click at [399, 407] on div "Vestlus algas [DATE] Hi I want to buy a ticket for 10-14 does this means that I…" at bounding box center [537, 261] width 635 height 319
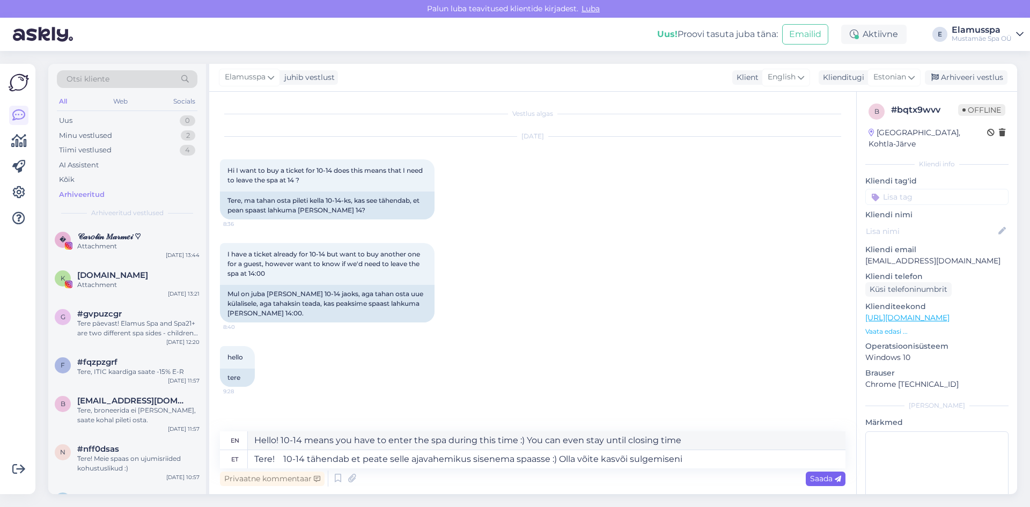
click at [816, 477] on span "Saada" at bounding box center [825, 479] width 31 height 10
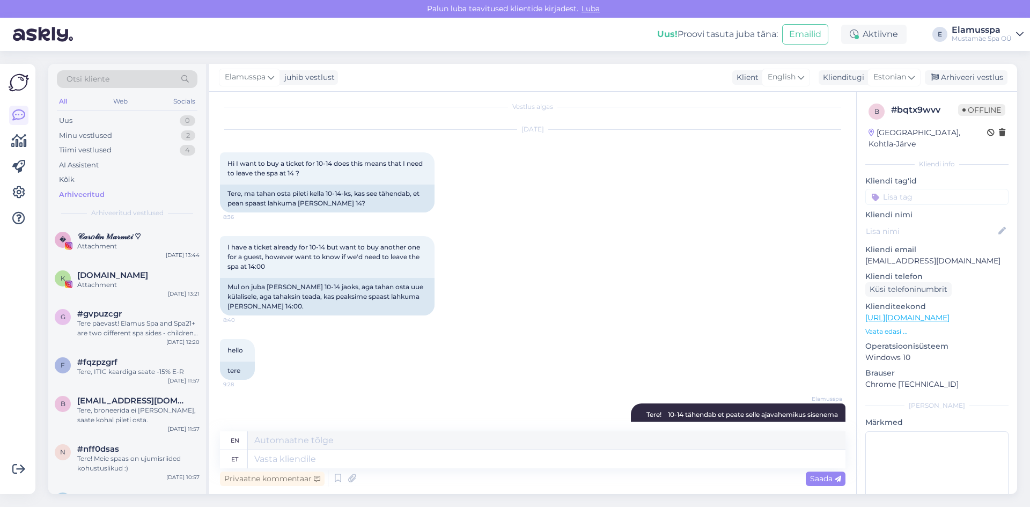
scroll to position [61, 0]
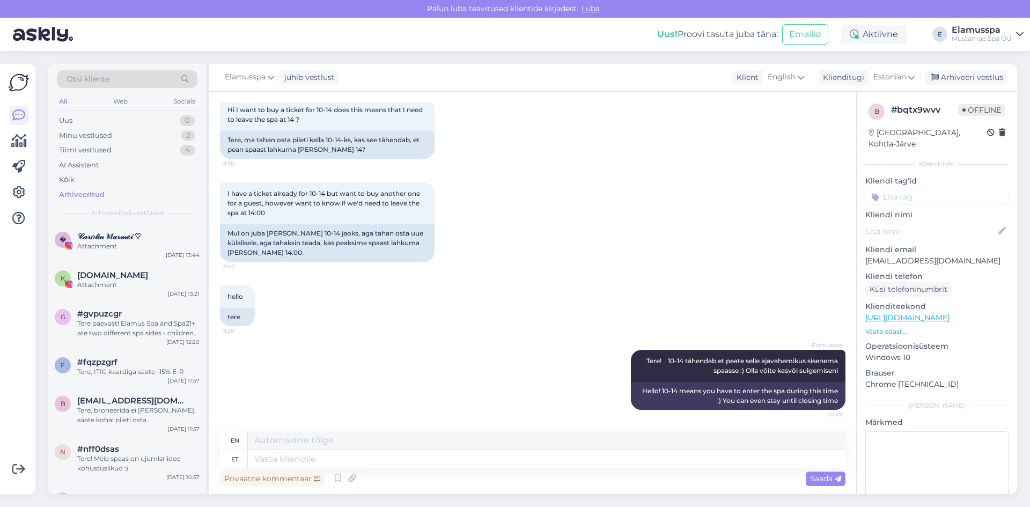
click at [637, 470] on div "Privaatne kommentaar Saada" at bounding box center [532, 478] width 625 height 20
click at [639, 459] on textarea at bounding box center [547, 459] width 598 height 18
type textarea "Meil o"
type textarea "We"
type textarea "Meil on"
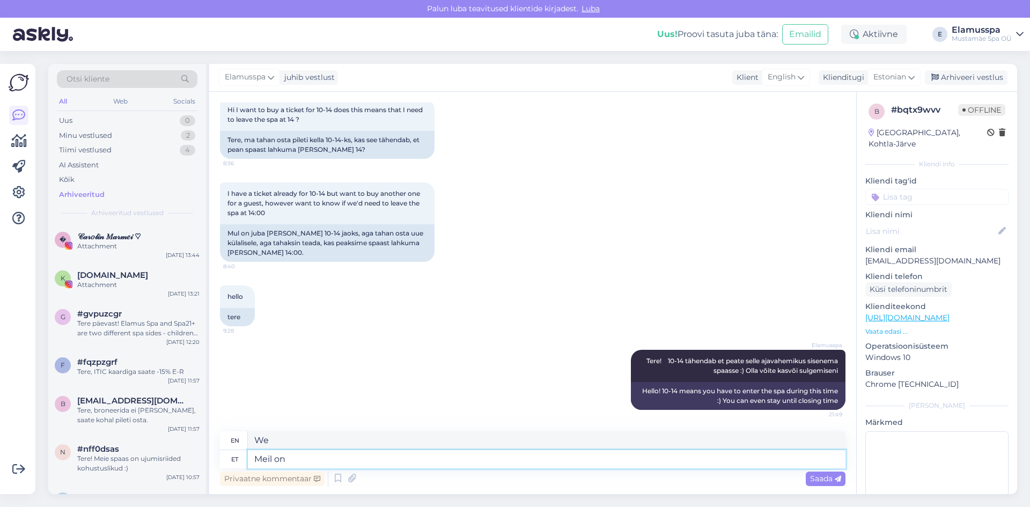
type textarea "We have"
type textarea "Meil on hommikused j"
type textarea "We have breakfast."
type textarea "Meil on hommikused ja"
type textarea "We have morning and"
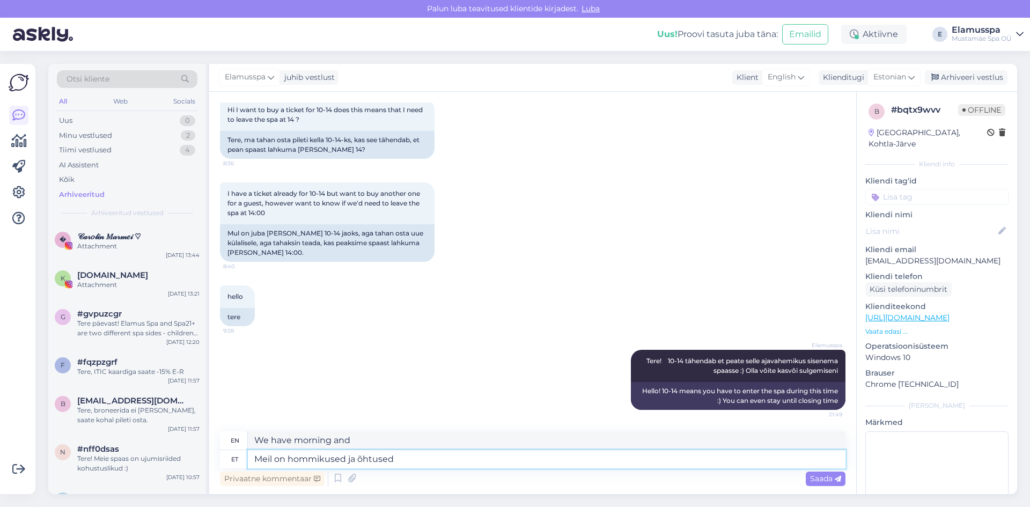
type textarea "Meil on hommikused ja õhtused p"
type textarea "We have morning and evening classes."
type textarea "Meil on hommikused ja õhtused piletid e"
type textarea "We have morning and evening tickets."
type textarea "Meil on hommikused ja õhtused piletid erinevat"
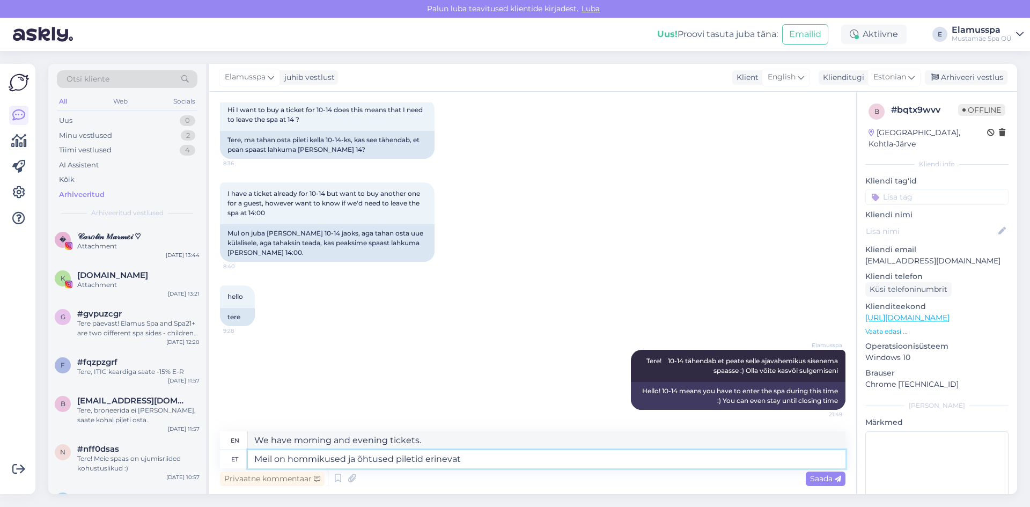
type textarea "We have different morning and evening tickets"
type textarea "Meil on hommikused ja õhtused piletid erinevat [PERSON_NAME]"
type textarea "We have morning and evening tickets at different prices."
type textarea "Meil on hommikused ja õhtused piletid erinevat [PERSON_NAME] lihtsalt. Odavam si"
type textarea "We have morning and evening tickets at different prices, simply. Cheaper"
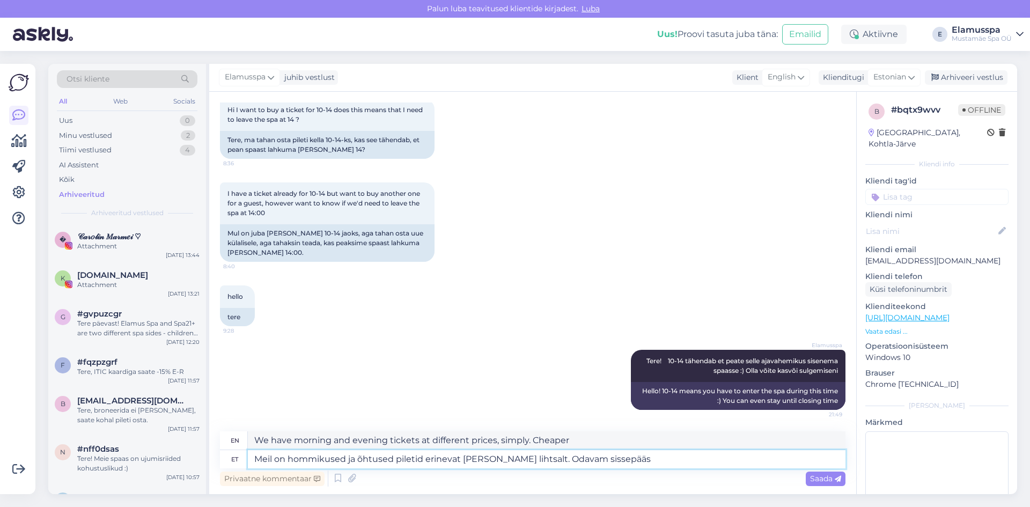
type textarea "Meil on hommikused ja õhtused piletid erinevat [PERSON_NAME] lihtsalt. Odavam s…"
type textarea "We have morning and evening tickets at different prices. Cheaper admission"
type textarea "Meil on hommikused ja õhtused piletid erinevat [PERSON_NAME] lihtsalt. Odavam s…"
type textarea "We have morning and evening tickets at different prices. The cheaper entrance is"
type textarea "Meil on hommikused ja õhtused piletid erinevat [PERSON_NAME] lihtsalt. Odavam s…"
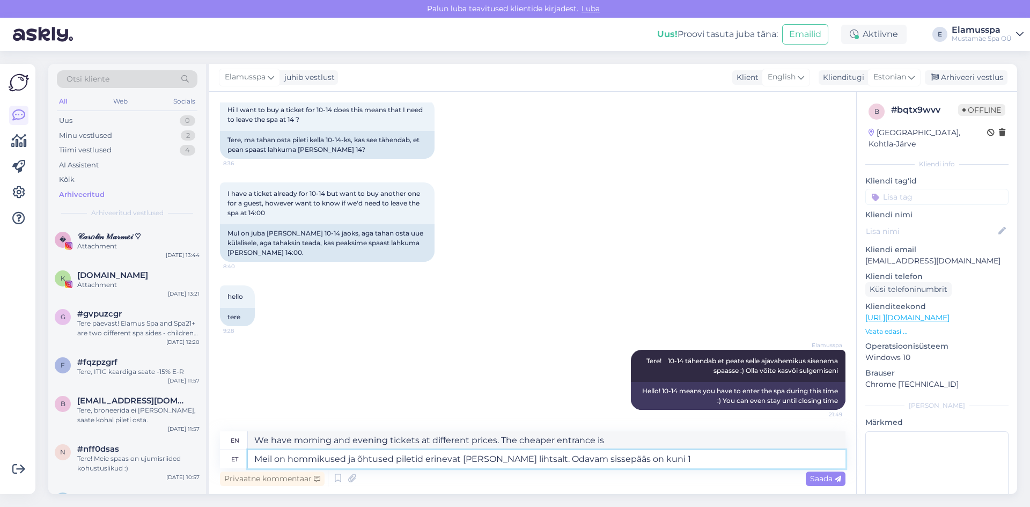
type textarea "We have morning and evening tickets at different prices. Cheaper admission is u…"
type textarea "Meil on hommikused ja õhtused piletid erinevat [PERSON_NAME] lihtsalt. Odavam s…"
type textarea "We have morning and evening tickets at different prices. Cheaper admission is u…"
type textarea "Meil on hommikused ja õhtused piletid erinevat [PERSON_NAME] lihtsalt. Odavam s…"
type textarea "We have morning and evening tickets at different prices. Cheaper admission is u…"
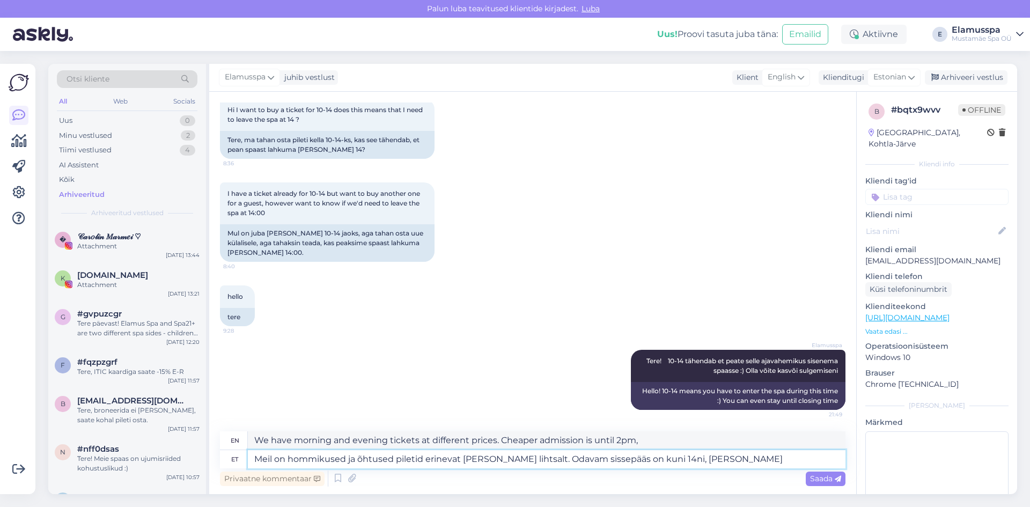
type textarea "Meil on hommikused ja õhtused piletid erinevat [PERSON_NAME] lihtsalt. Odavam s…"
type textarea "We have morning and evening tickets at different prices. Cheaper admission is u…"
type textarea "Meil on hommikused ja õhtused piletid erinevat [PERSON_NAME] lihtsalt. Odavam s…"
type textarea "We have morning and evening tickets at different prices. Cheaper admission is u…"
type textarea "Meil on hommikused ja õhtused piletid erinevat [PERSON_NAME] lihtsalt. Odavam s…"
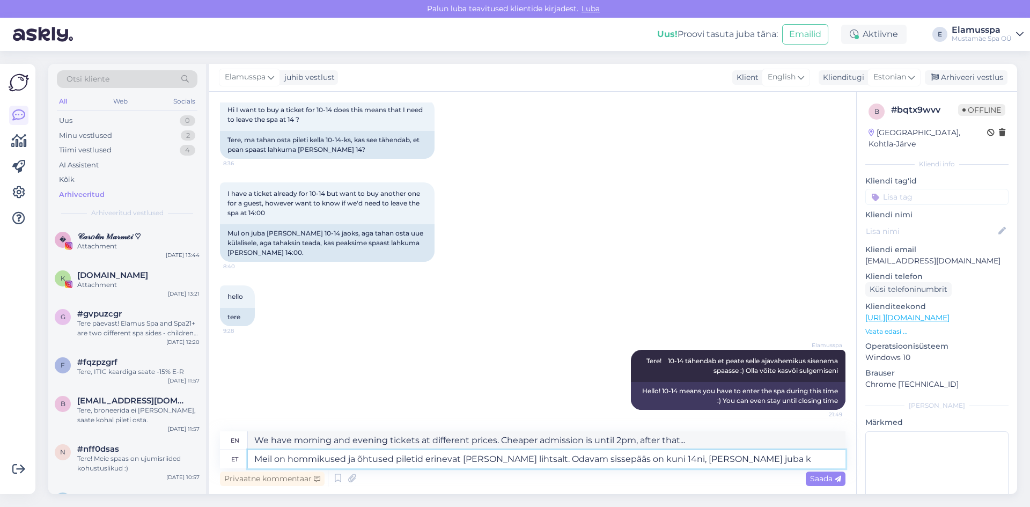
type textarea "We have morning and evening tickets at different prices. Cheaper admission is u…"
type textarea "Meil on hommikused ja õhtused piletid erinevat [PERSON_NAME] lihtsalt. Odavam s…"
type textarea "We have morning and evening tickets at different prices. The cheapest entrance …"
type textarea "Meil on hommikused ja õhtused piletid erinevat [PERSON_NAME] lihtsalt. Odavam s…"
type textarea "We have morning and evening tickets at different prices. The cheapest entrance …"
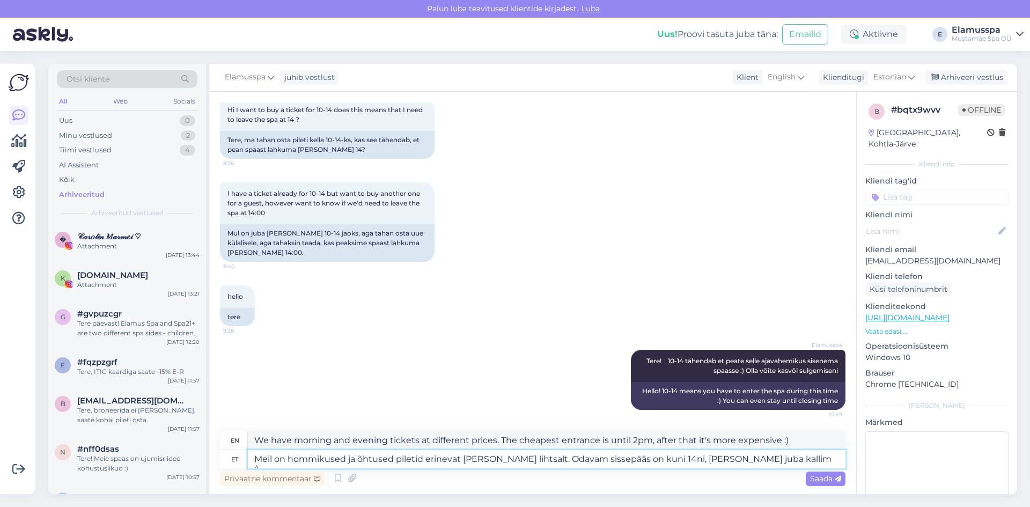
type textarea "Meil on hommikused ja õhtused piletid erinevat [PERSON_NAME] lihtsalt. Odavam s…"
type textarea "We have morning and evening tickets at different prices. The cheapest entrance …"
type textarea "Meil on hommikused ja õhtused piletid erinevat [PERSON_NAME] lihtsalt. Odavam s…"
type textarea "We have morning and evening tickets at different prices. The cheapest entrance …"
type textarea "Meil on hommikused ja õhtused piletid erinevat [PERSON_NAME] lihtsalt. Odavam s…"
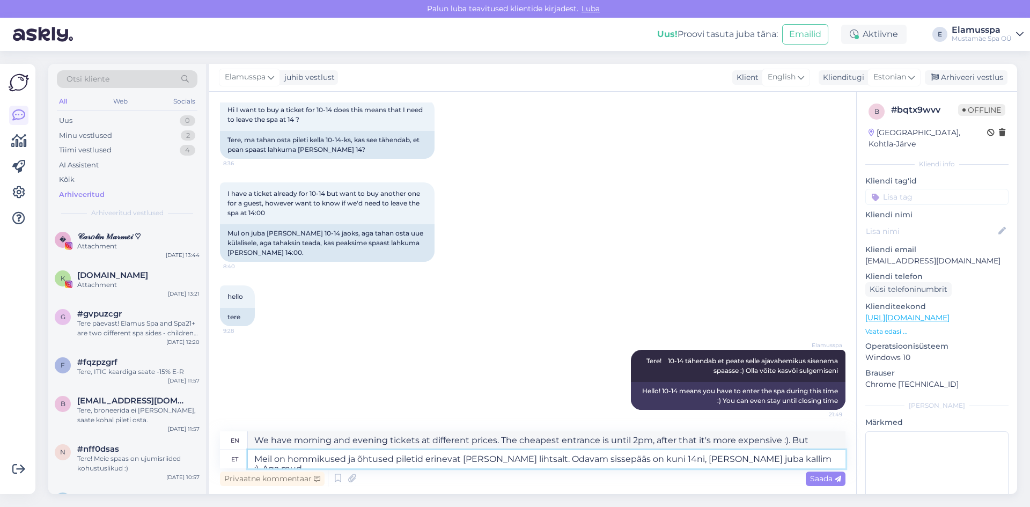
type textarea "We have morning and evening tickets at different prices. The cheapest entrance …"
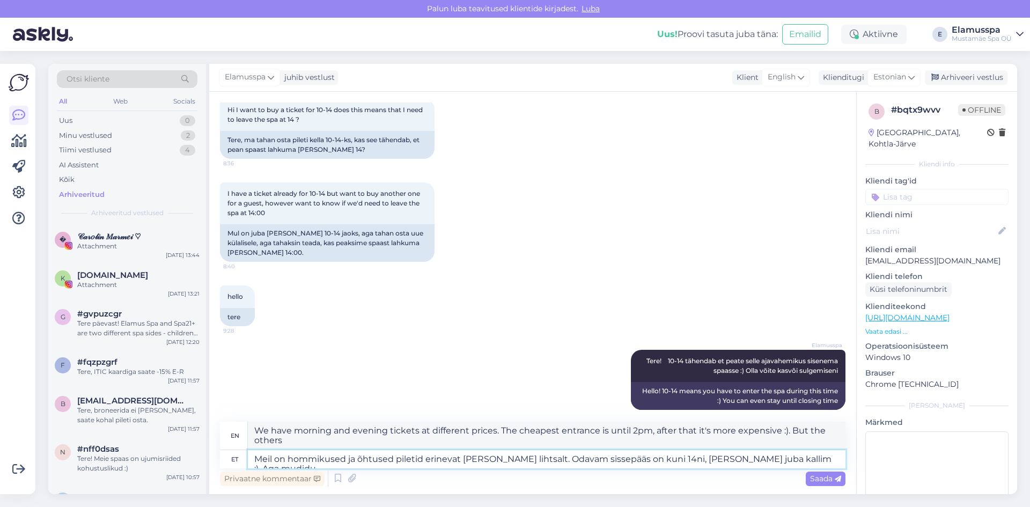
type textarea "Meil on hommikused ja õhtused piletid erinevat [PERSON_NAME] lihtsalt. Odavam s…"
type textarea "We have morning and evening tickets at different prices. The cheapest entrance …"
type textarea "Meil on hommikused ja õhtused piletid erinevat [PERSON_NAME] lihtsalt. Odavam s…"
type textarea "We have morning and evening tickets at different prices. The cheapest entrance …"
type textarea "Meil on hommikused ja õhtused piletid erinevat [PERSON_NAME] lihtsalt. Odavam s…"
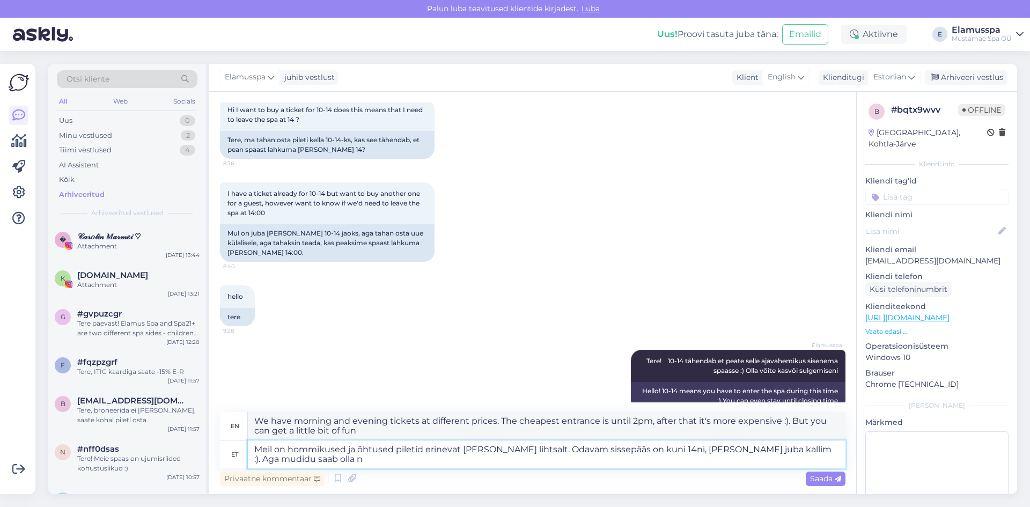
type textarea "We have morning and evening tickets at different prices. The cheapest entrance …"
type textarea "Meil on hommikused ja õhtused piletid erinevat [PERSON_NAME] lihtsalt. Odavam s…"
type textarea "We have morning and evening tickets at different prices. The cheapest entrance …"
type textarea "Meil on hommikused ja õhtused piletid erinevat [PERSON_NAME] lihtsalt. Odavam s…"
type textarea "We have morning and evening tickets at different prices. The cheapest entrance …"
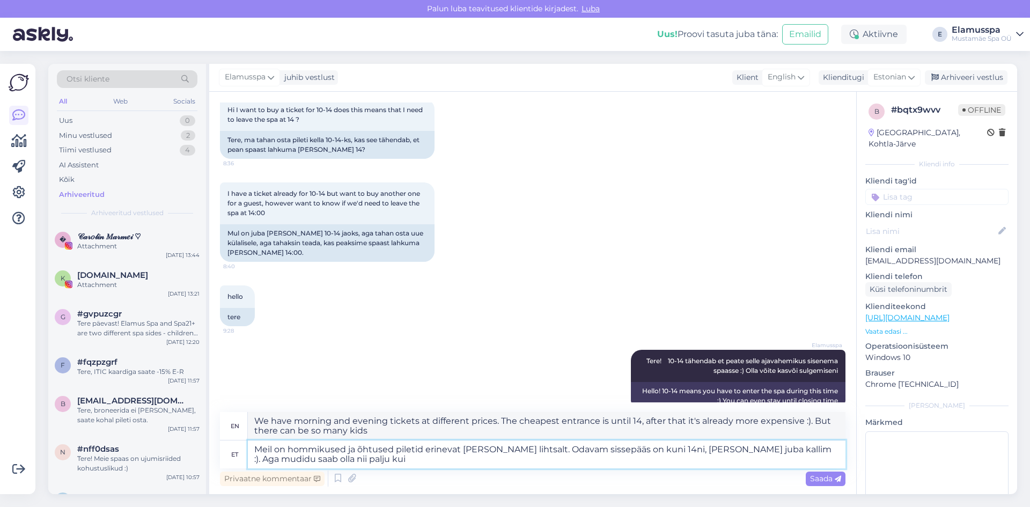
type textarea "Meil on hommikused ja õhtused piletid erinevat [PERSON_NAME] lihtsalt. Odavam s…"
type textarea "We have morning and evening tickets at different prices. The cheapest entrance …"
type textarea "Meil on hommikused ja õhtused piletid erinevat [PERSON_NAME] lihtsalt. Odavam s…"
type textarea "We have morning and evening tickets at different prices. The cheapest entrance …"
type textarea "Meil on hommikused ja õhtused piletid erinevat [PERSON_NAME] lihtsalt. Odavam s…"
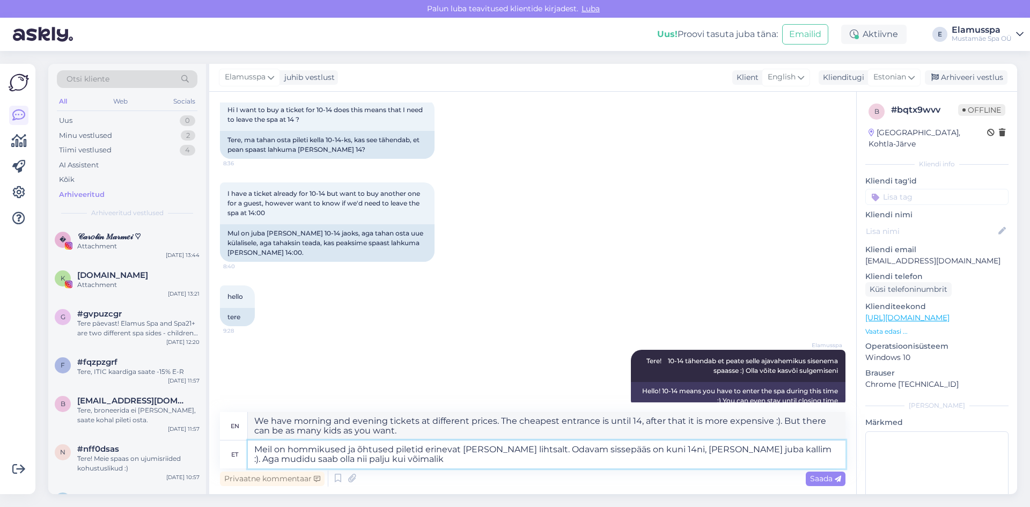
type textarea "We have morning and evening tickets at different prices. The cheapest entrance …"
click at [556, 329] on div "hello 9:28 tere" at bounding box center [532, 306] width 625 height 64
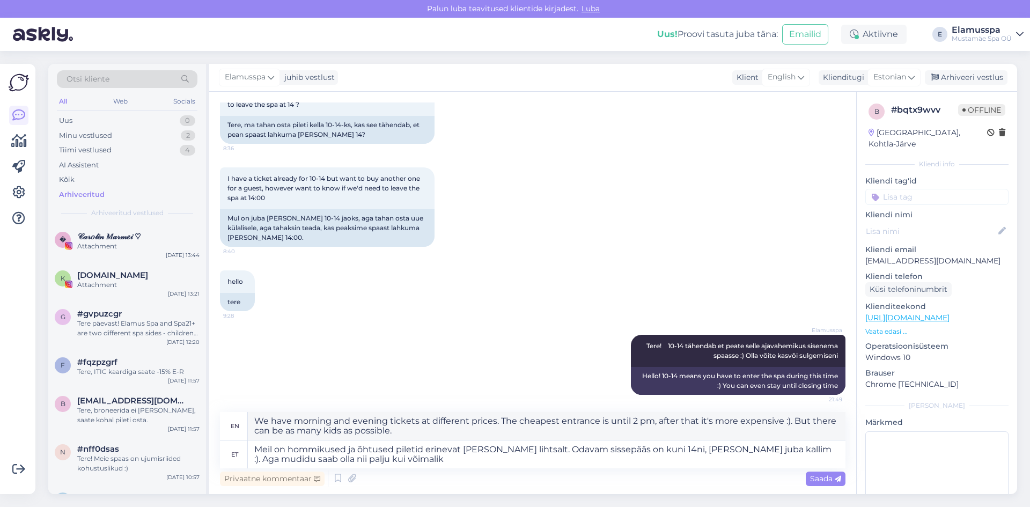
scroll to position [80, 0]
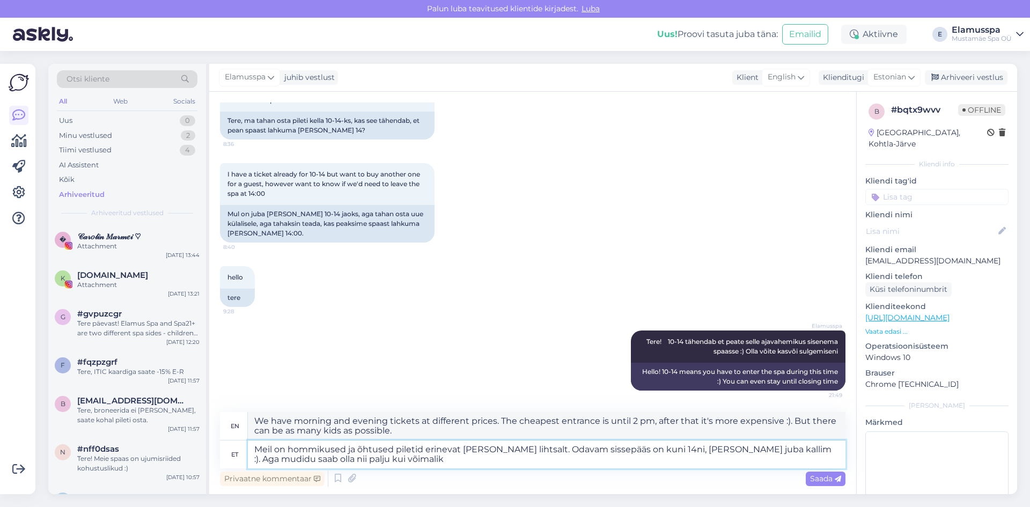
click at [818, 451] on textarea "Meil on hommikused ja õhtused piletid erinevat [PERSON_NAME] lihtsalt. Odavam s…" at bounding box center [547, 454] width 598 height 28
click at [838, 451] on textarea "Meil on hommikused ja õhtused piletid erinevat [PERSON_NAME] lihtsalt. Odavam s…" at bounding box center [547, 454] width 598 height 28
type textarea "Meil on hommikused ja õhtused piletid erinevat [PERSON_NAME] lihtsalt. Odavam s…"
type textarea "We have morning and evening tickets at different prices. The cheapest entrance …"
type textarea "Meil on hommikused ja õhtused piletid erinevat [PERSON_NAME] lihtsalt. Odavam s…"
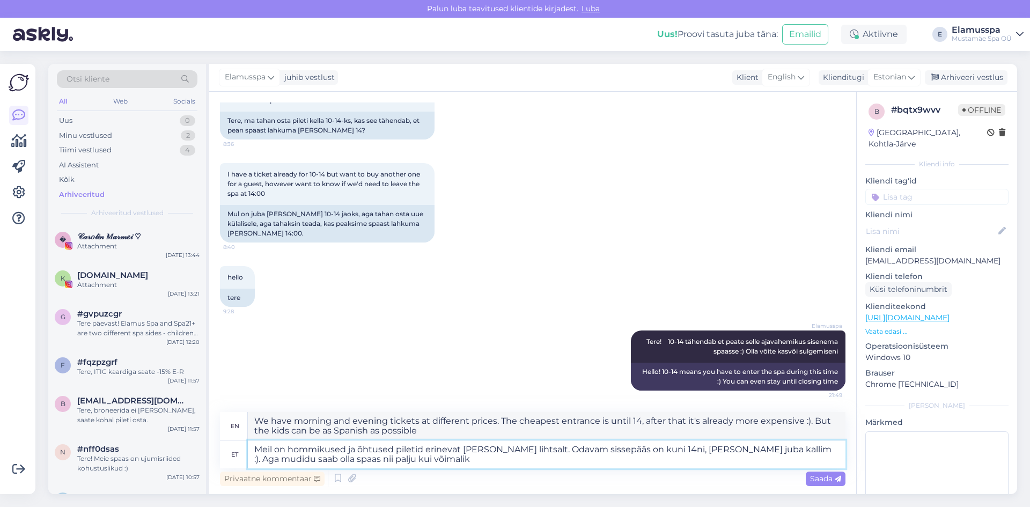
type textarea "We have morning and evening tickets at different prices. The cheapest entrance …"
click at [781, 448] on textarea "Meil on hommikused ja õhtused piletid erinevat [PERSON_NAME] lihtsalt. Odavam s…" at bounding box center [547, 454] width 598 height 28
click at [750, 447] on textarea "Meil on hommikused ja õhtused piletid erinevat [PERSON_NAME] lihtsalt. Odavam s…" at bounding box center [547, 454] width 598 height 28
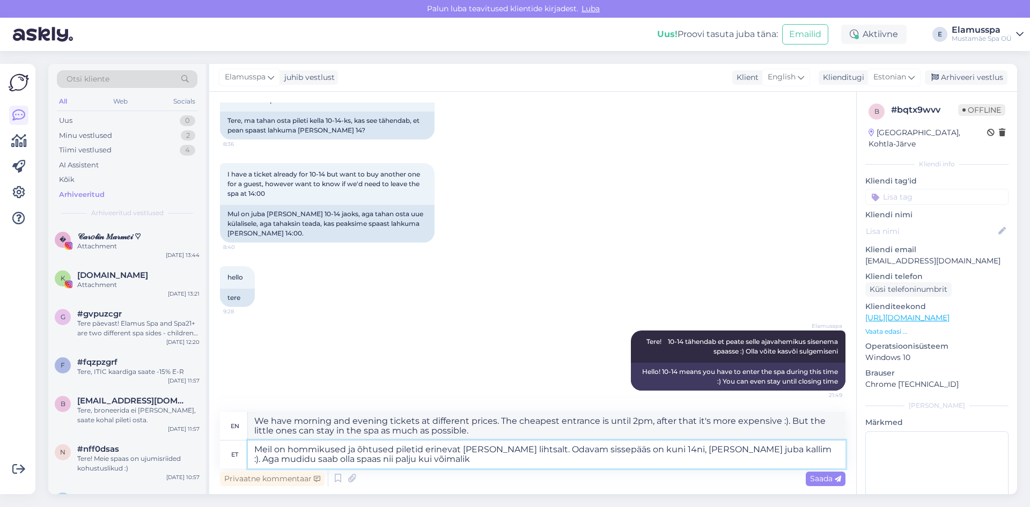
type textarea "Meil on hommikused ja õhtused piletid erinevat [PERSON_NAME] lihtsalt. Odavam s…"
type textarea "We have morning and evening tickets at different prices. The cheapest entrance …"
click at [358, 461] on textarea "Meil on hommikused ja õhtused piletid erinevat [PERSON_NAME] lihtsalt. Odavam s…" at bounding box center [547, 454] width 598 height 28
click at [763, 451] on textarea "Meil on hommikused ja õhtused piletid erinevat [PERSON_NAME] lihtsalt. Odavam s…" at bounding box center [547, 454] width 598 height 28
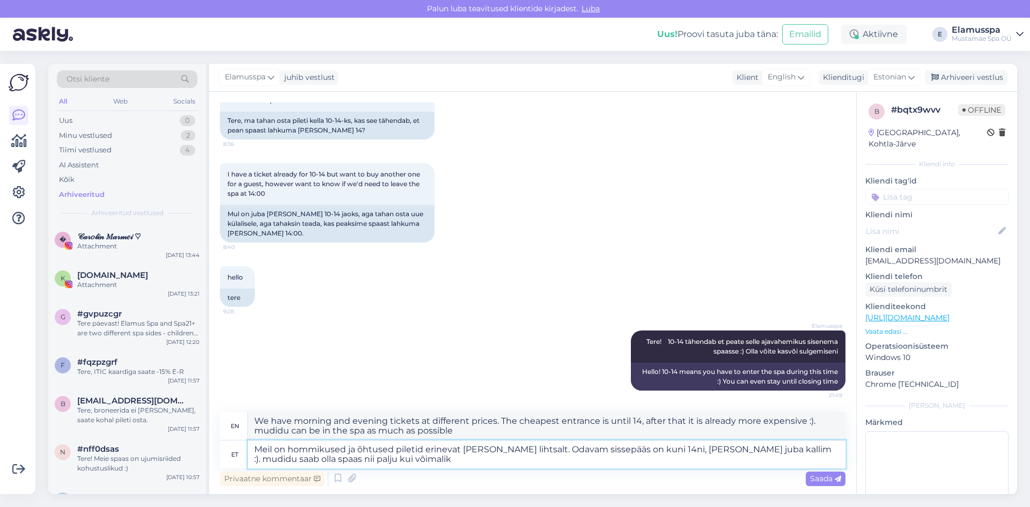
type textarea "Meil on hommikused ja õhtused piletid erinevat [PERSON_NAME] lihtsalt. Odavam s…"
type textarea "We have morning and evening tickets at different prices. The cheapest entrance …"
click at [725, 468] on textarea "Meil on hommikused ja õhtused piletid erinevat [PERSON_NAME] lihtsalt. Odavam s…" at bounding box center [547, 454] width 598 height 28
type textarea "Meil on hommikused ja õhtused piletid erinevat [PERSON_NAME] lihtsalt. Odavam s…"
click at [829, 470] on div "Privaatne kommentaar Saada" at bounding box center [532, 478] width 625 height 20
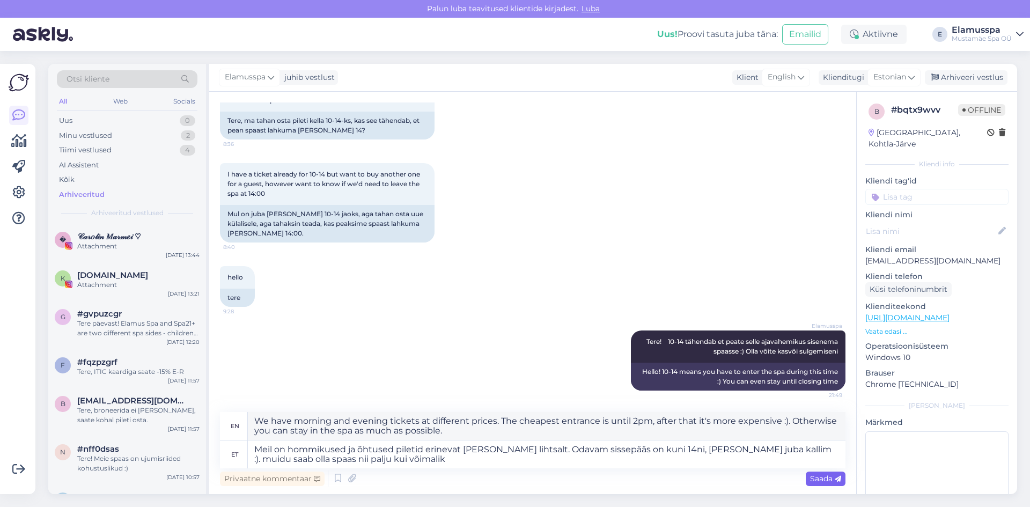
click at [827, 477] on span "Saada" at bounding box center [825, 479] width 31 height 10
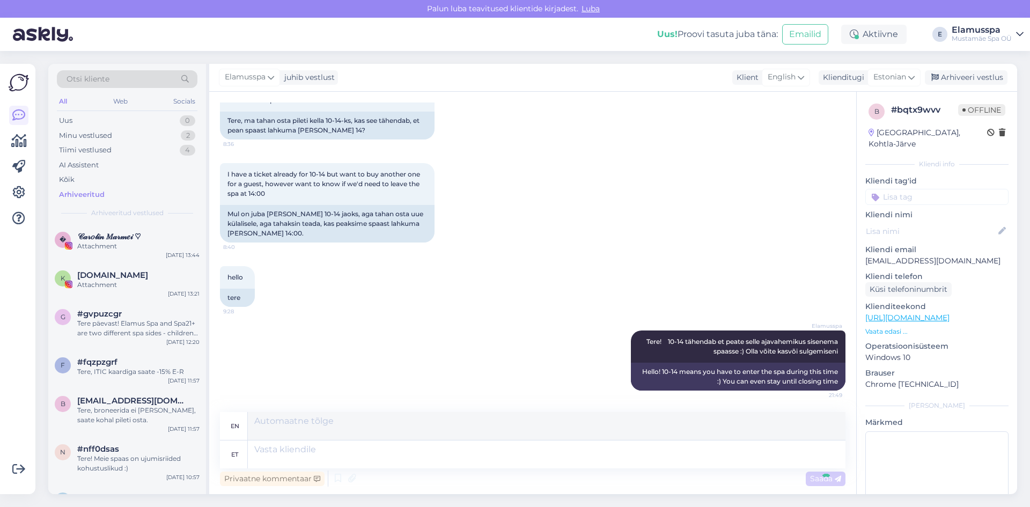
scroll to position [164, 0]
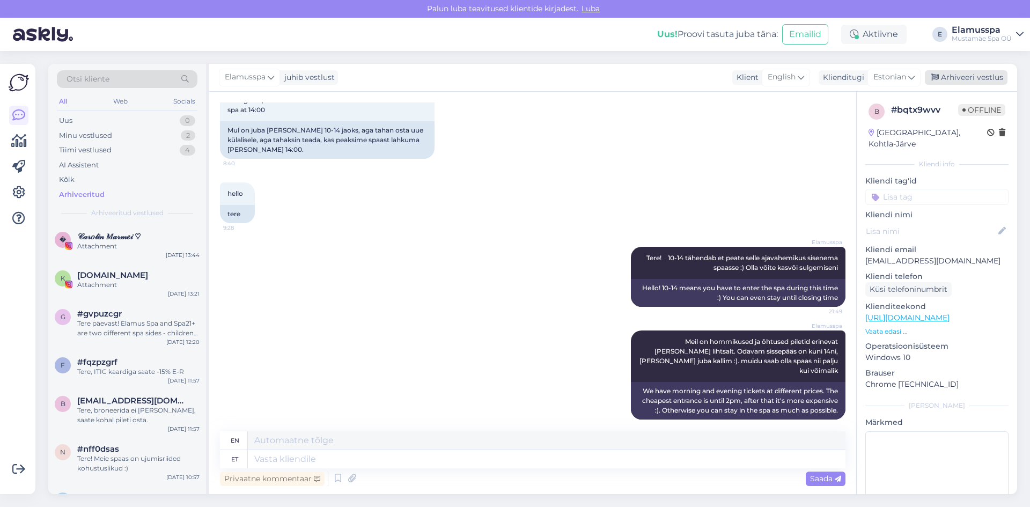
click at [974, 77] on div "Arhiveeri vestlus" at bounding box center [966, 77] width 83 height 14
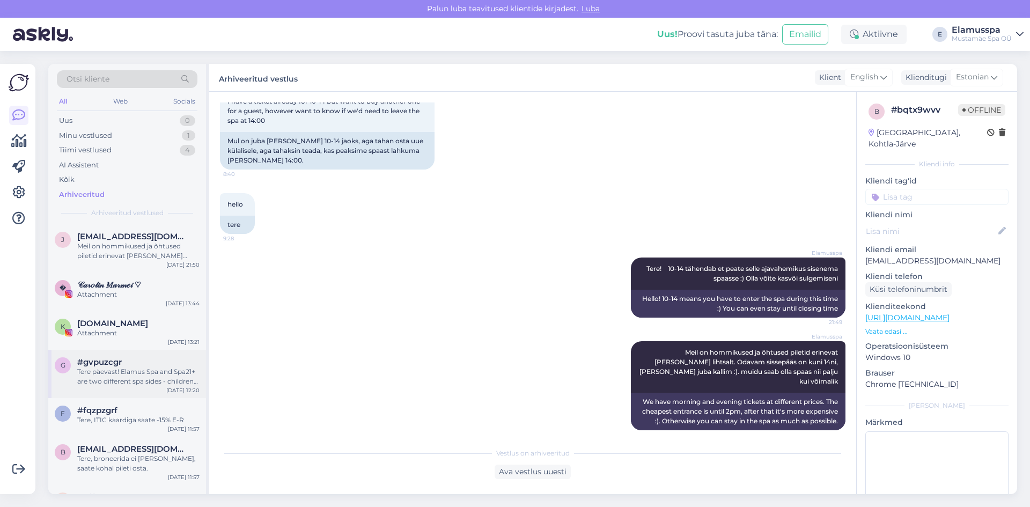
scroll to position [161, 0]
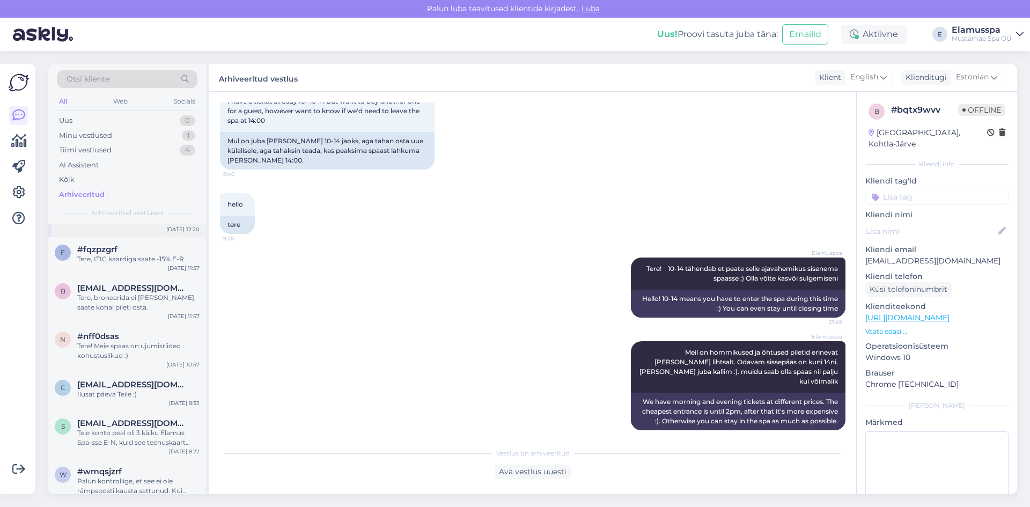
click at [153, 369] on div "n #nff0dsas Tere! Meie spaas on ujumisriided kohustuslikud :) [DATE] 10:57" at bounding box center [127, 348] width 158 height 48
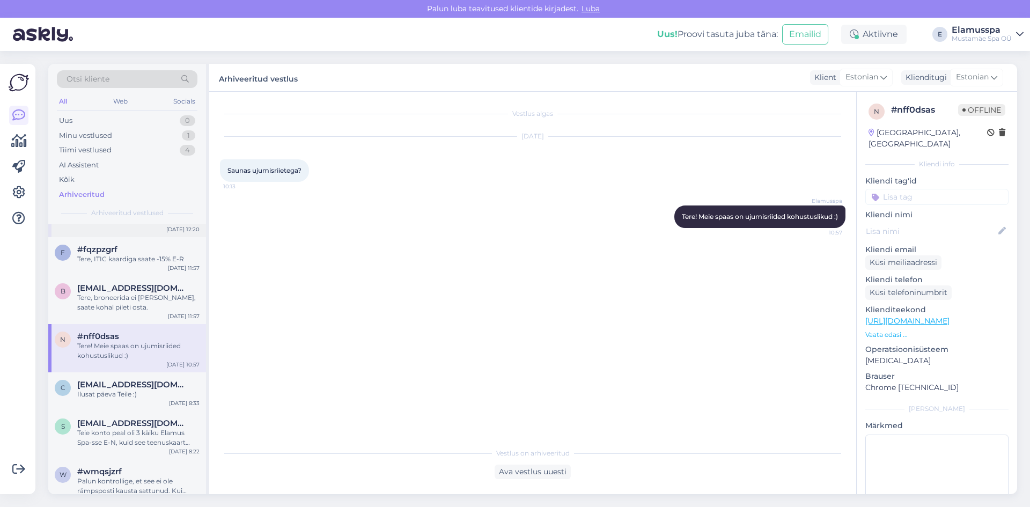
scroll to position [0, 0]
click at [146, 395] on div "Ilusat päeva Teile :)" at bounding box center [138, 394] width 122 height 10
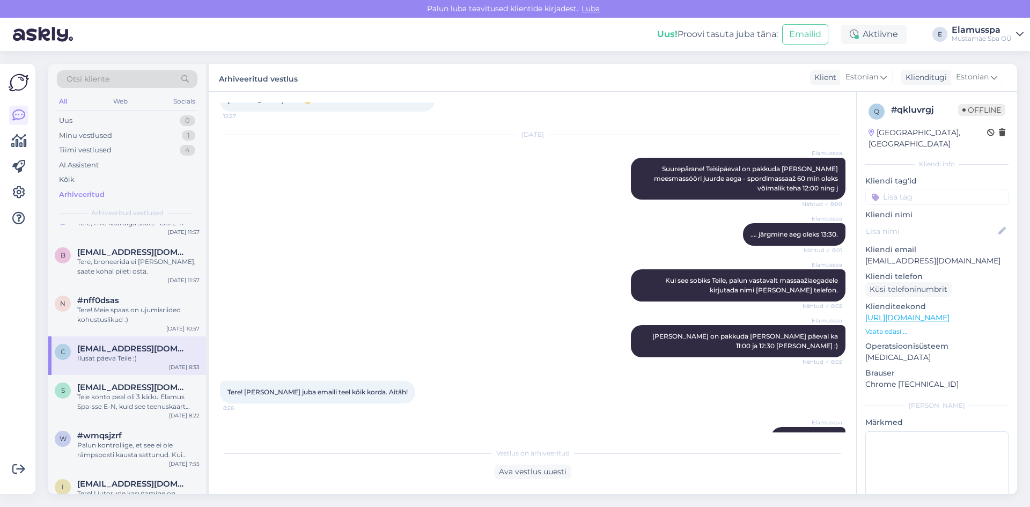
scroll to position [215, 0]
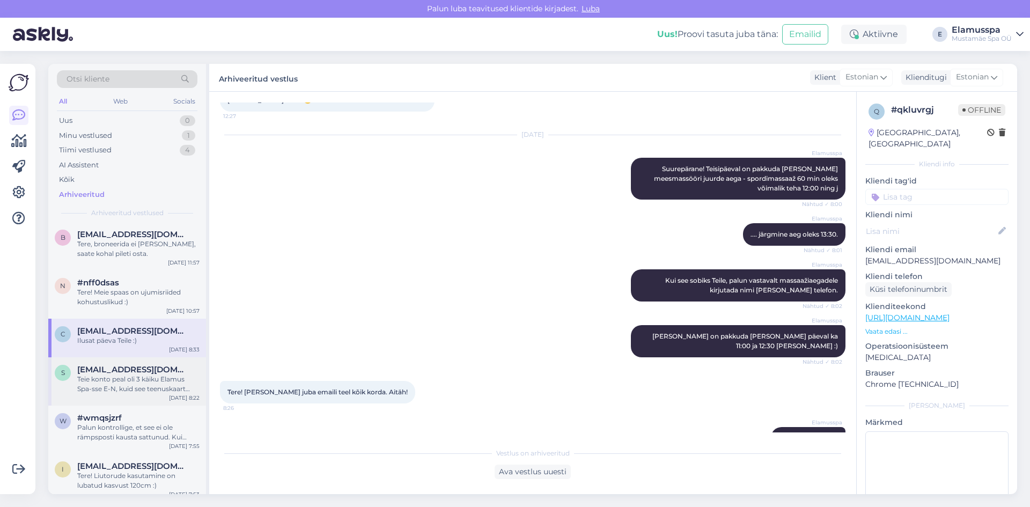
click at [143, 372] on span "[EMAIL_ADDRESS][DOMAIN_NAME]" at bounding box center [133, 370] width 112 height 10
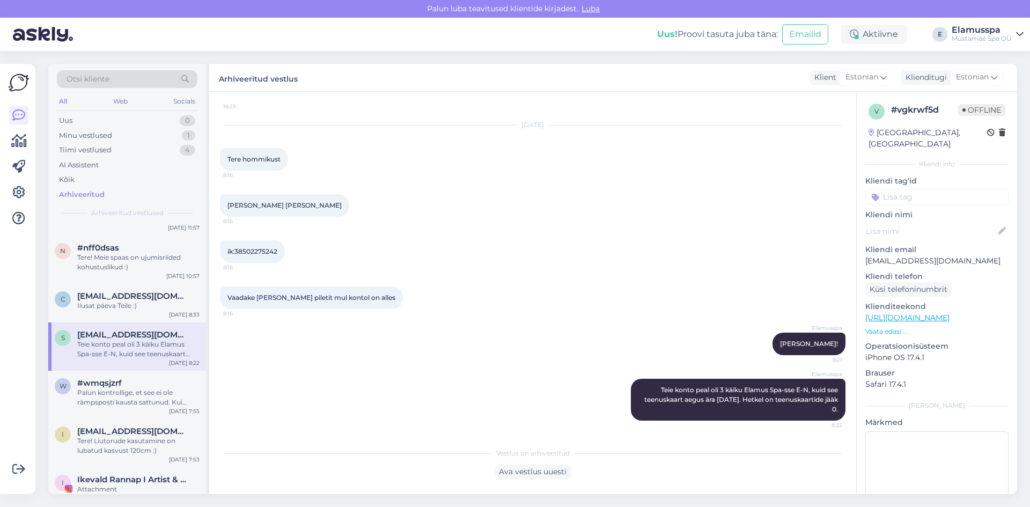
scroll to position [268, 0]
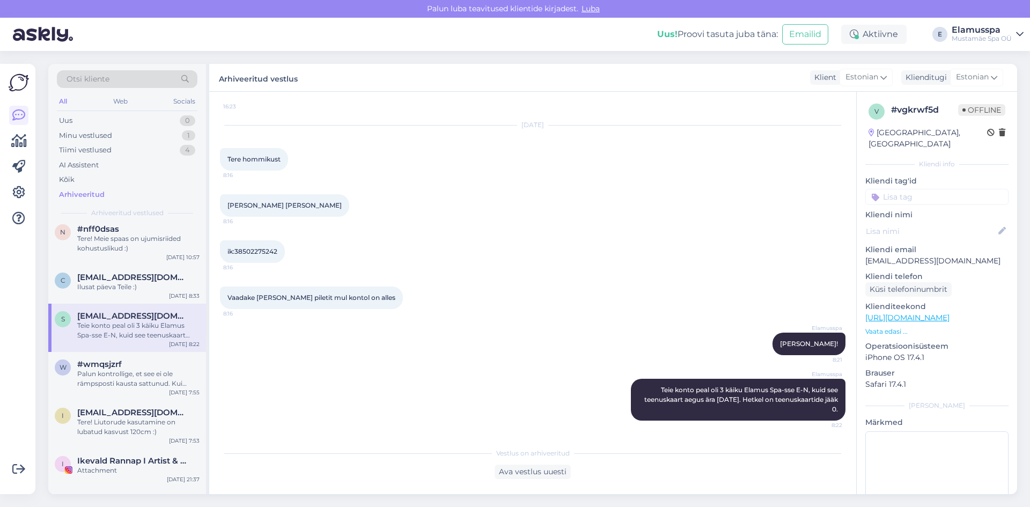
click at [143, 372] on div "Palun kontrollige, et see ei ole rämpsposti kausta sattunud. Kui mitte, palun t…" at bounding box center [138, 378] width 122 height 19
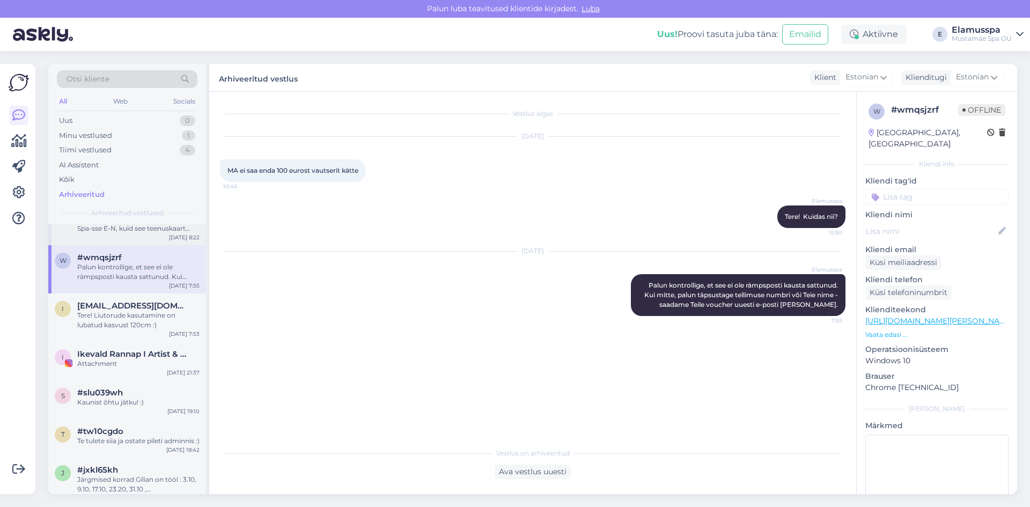
scroll to position [376, 0]
click at [139, 322] on div "Tere! Liutorude kasutamine on lubatud kasvust 120cm :)" at bounding box center [138, 319] width 122 height 19
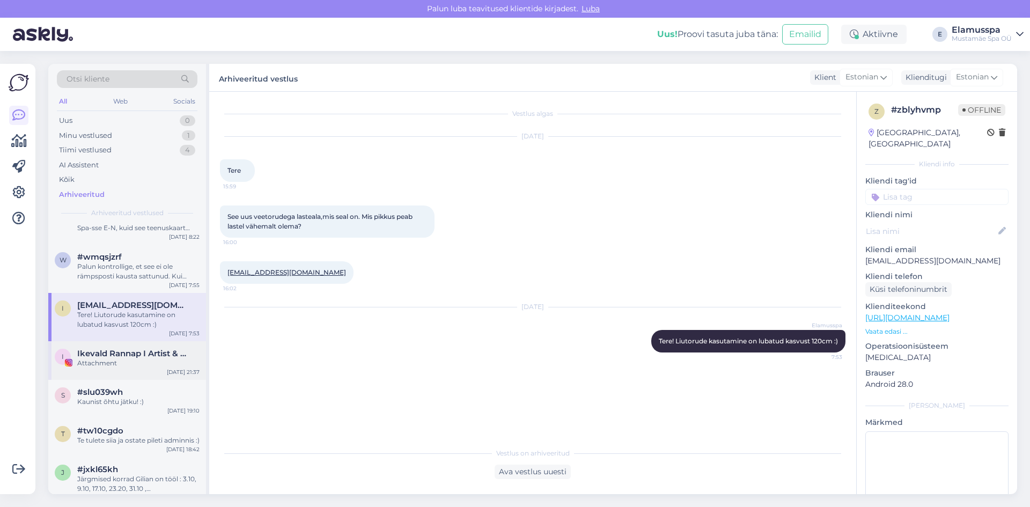
click at [134, 354] on span "Ikevald Rannap I Artist & Songwriting Mentor" at bounding box center [133, 354] width 112 height 10
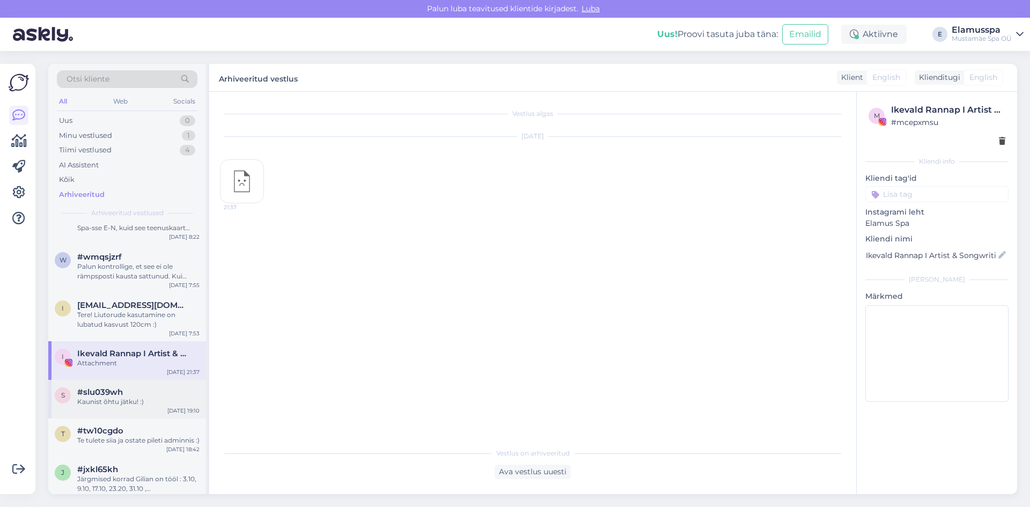
click at [122, 393] on span "#slu039wh" at bounding box center [100, 392] width 46 height 10
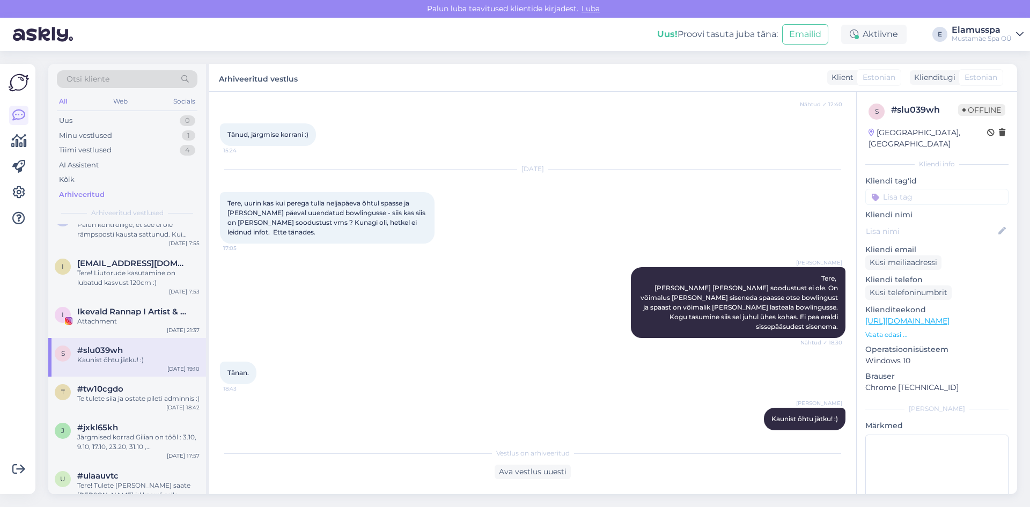
scroll to position [483, 0]
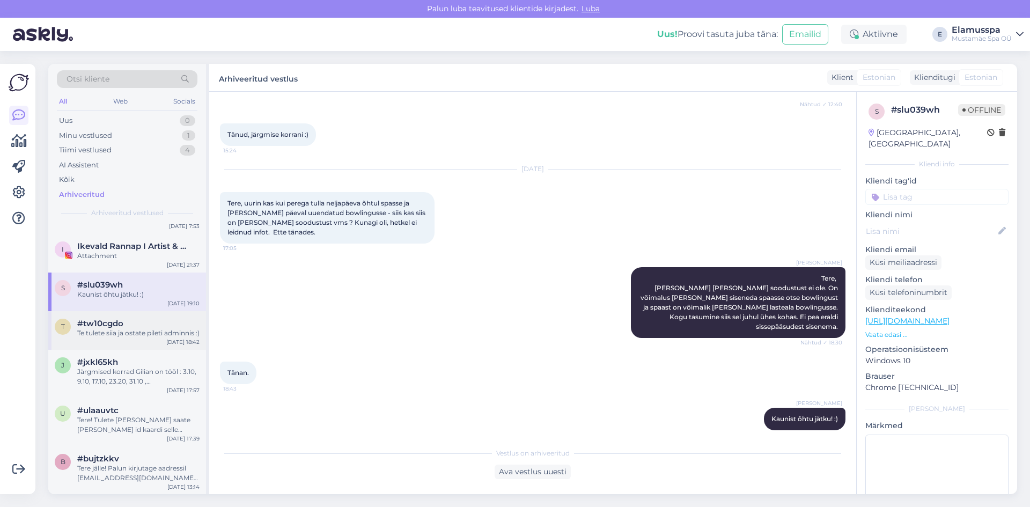
click at [151, 334] on div "Te tulete siia ja ostate pileti adminnis :)" at bounding box center [138, 333] width 122 height 10
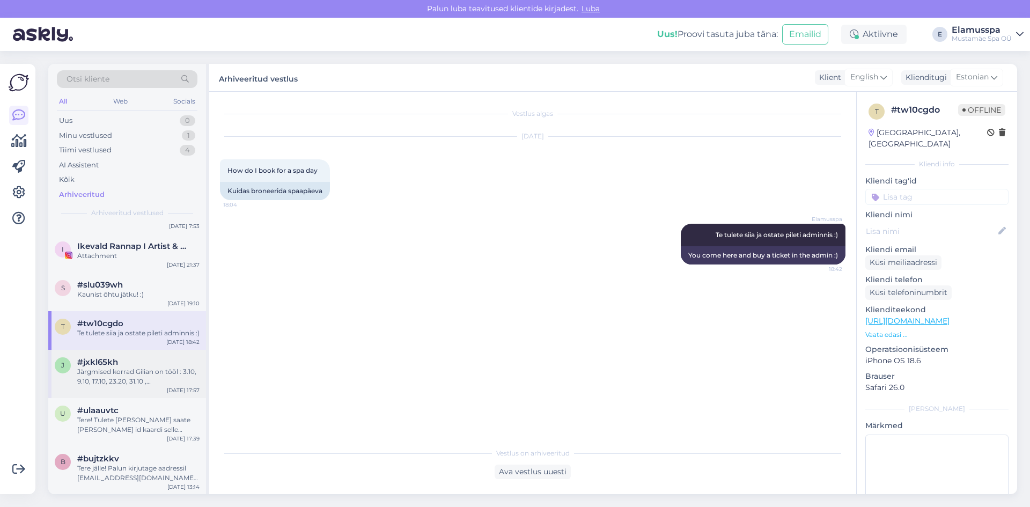
click at [139, 379] on div "Järgmised korrad Gilian on tööl : 3.10, 9.10, 17.10, 23.20, 31.10 , [PERSON_NAM…" at bounding box center [138, 376] width 122 height 19
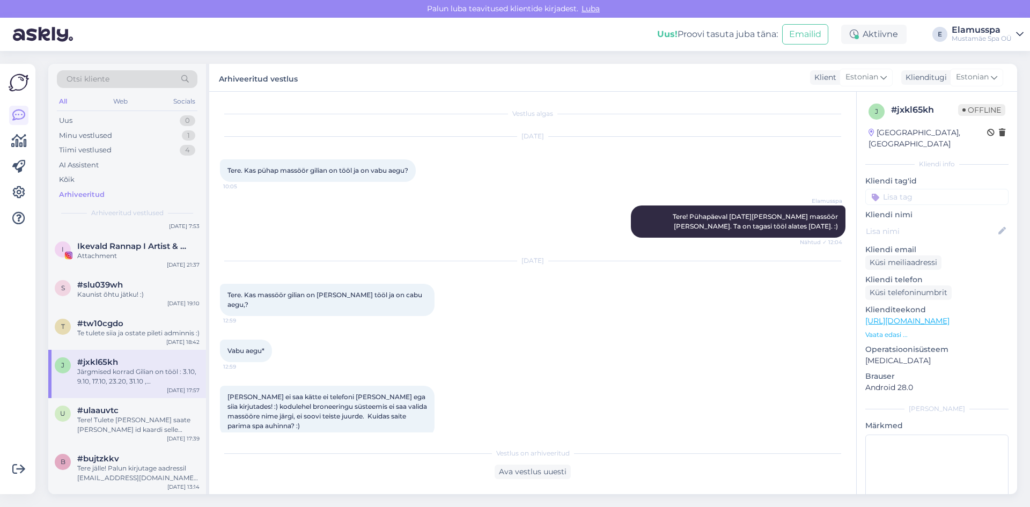
scroll to position [837, 0]
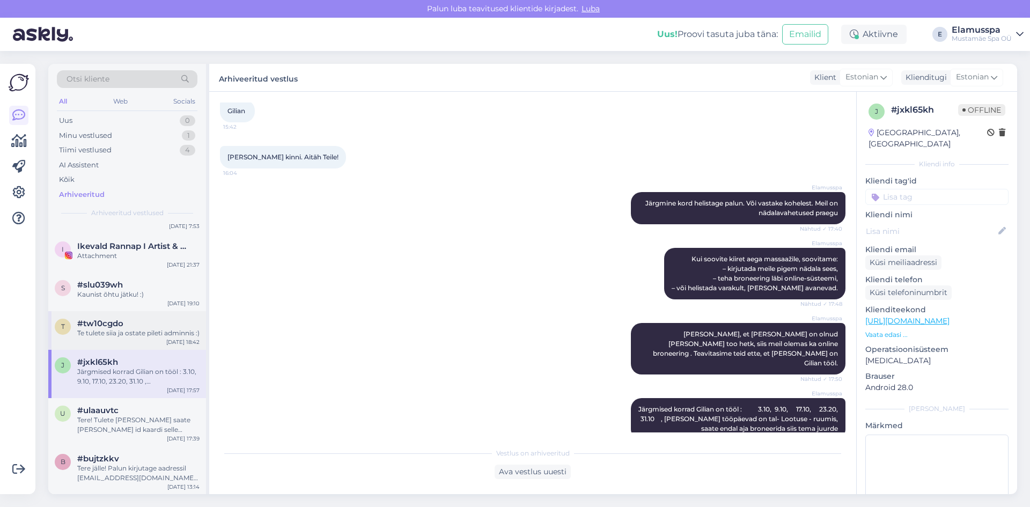
click at [148, 348] on div "t #tw10cgdo Te tulete siia ja ostate pileti adminnis :) [DATE] 18:42" at bounding box center [127, 330] width 158 height 39
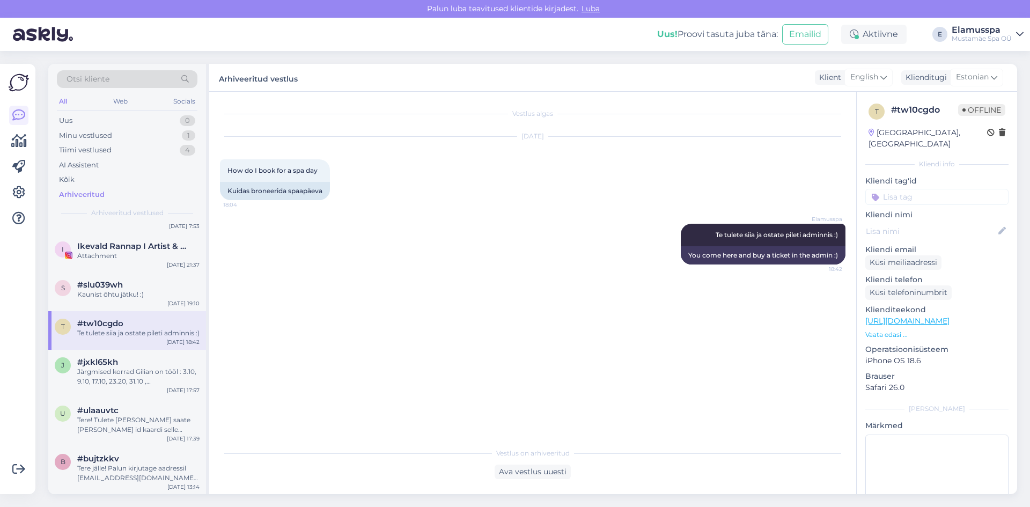
scroll to position [536, 0]
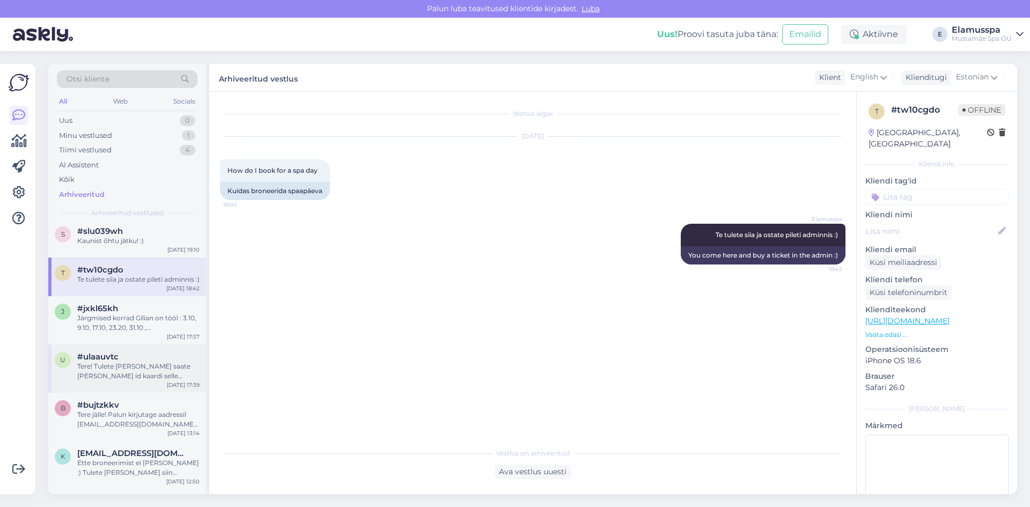
click at [152, 379] on div "Tere! Tulete [PERSON_NAME] saate [PERSON_NAME] id kaardi selle kasutada" at bounding box center [138, 371] width 122 height 19
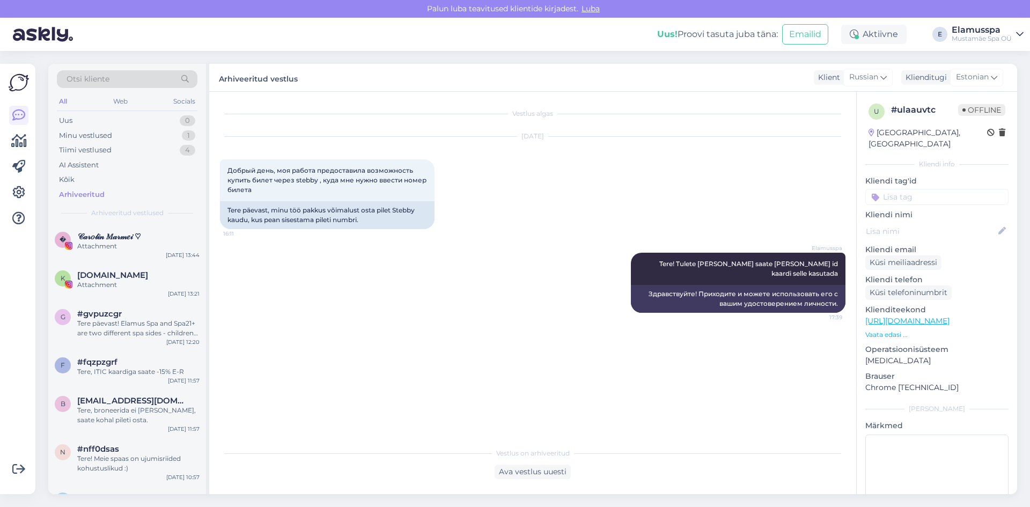
scroll to position [0, 0]
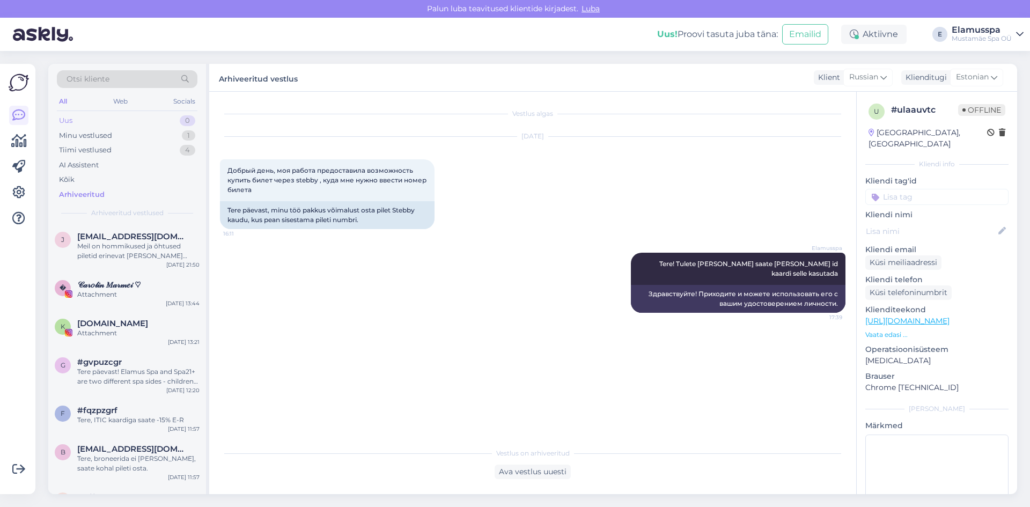
click at [100, 124] on div "Uus 0" at bounding box center [127, 120] width 141 height 15
